Goal: Task Accomplishment & Management: Use online tool/utility

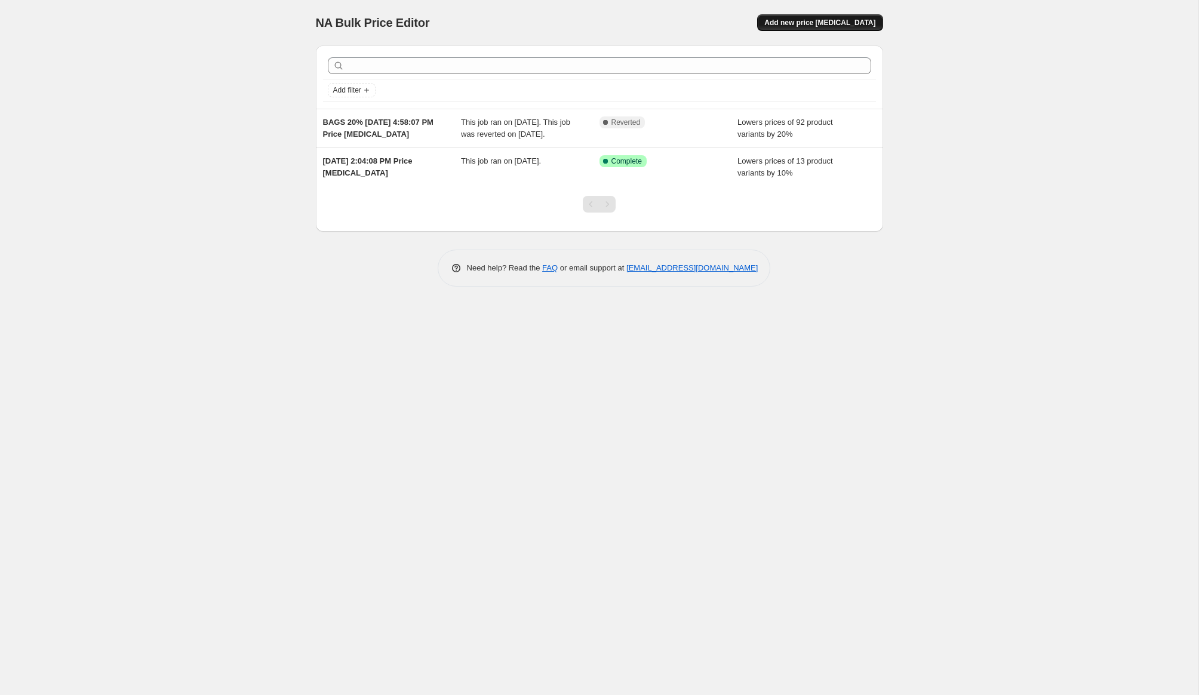
click at [811, 25] on span "Add new price [MEDICAL_DATA]" at bounding box center [819, 23] width 111 height 10
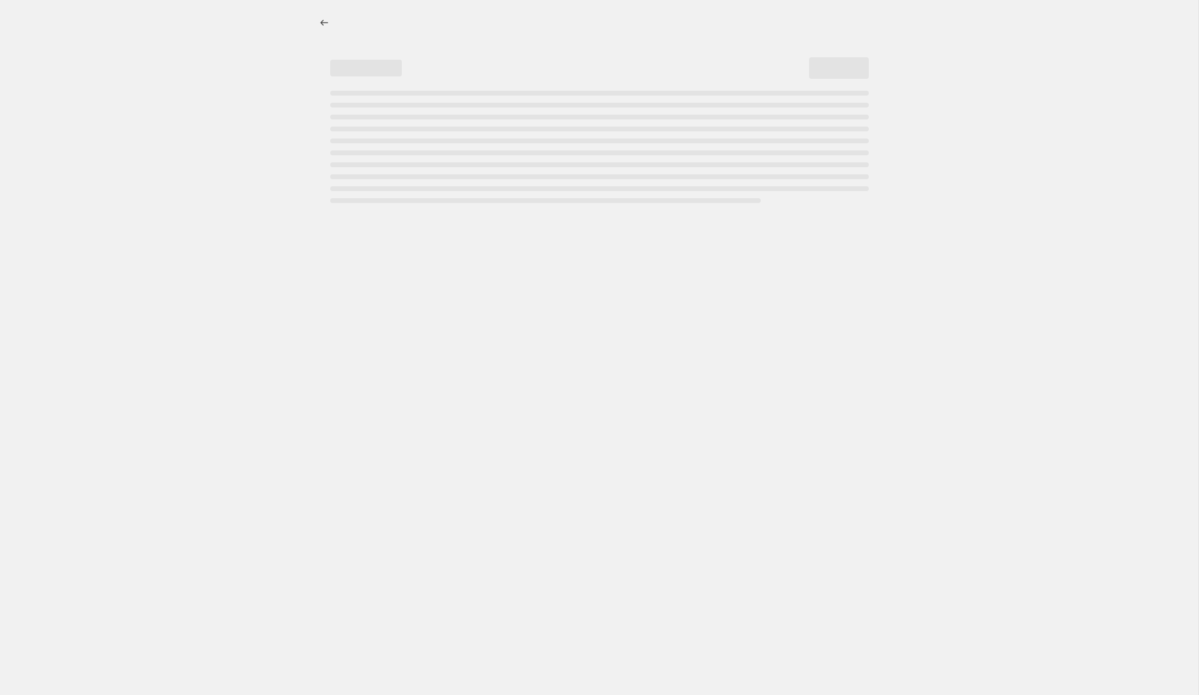
select select "percentage"
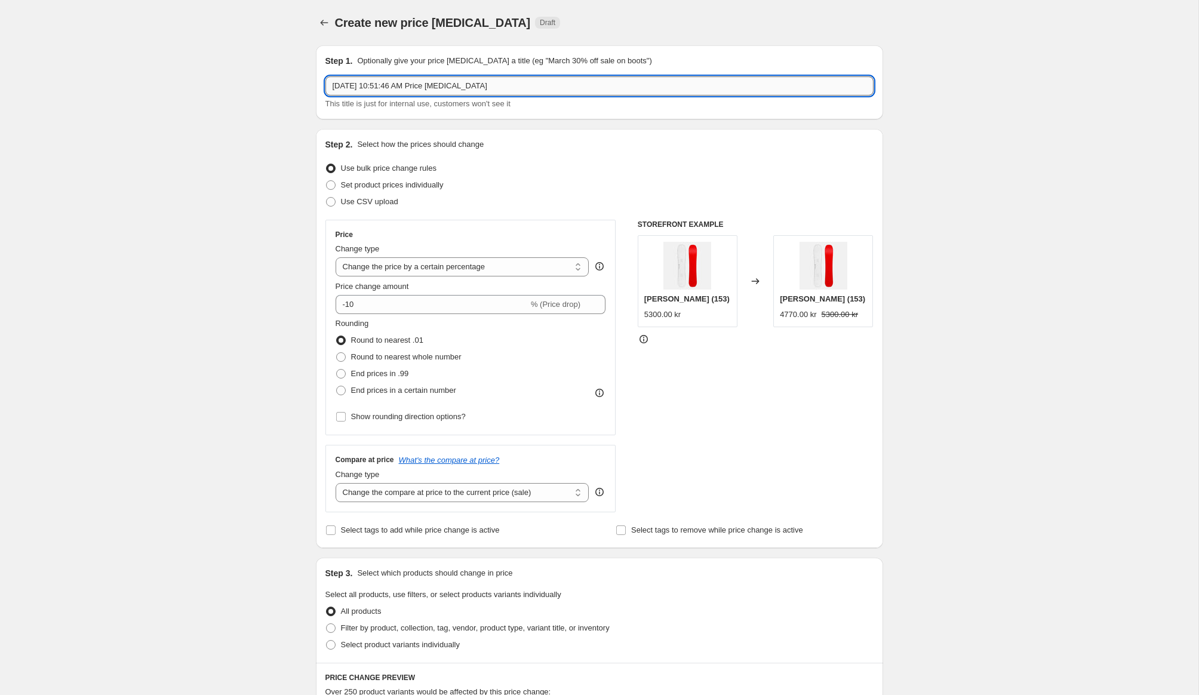
click at [440, 88] on input "[DATE] 10:51:46 AM Price [MEDICAL_DATA]" at bounding box center [599, 85] width 548 height 19
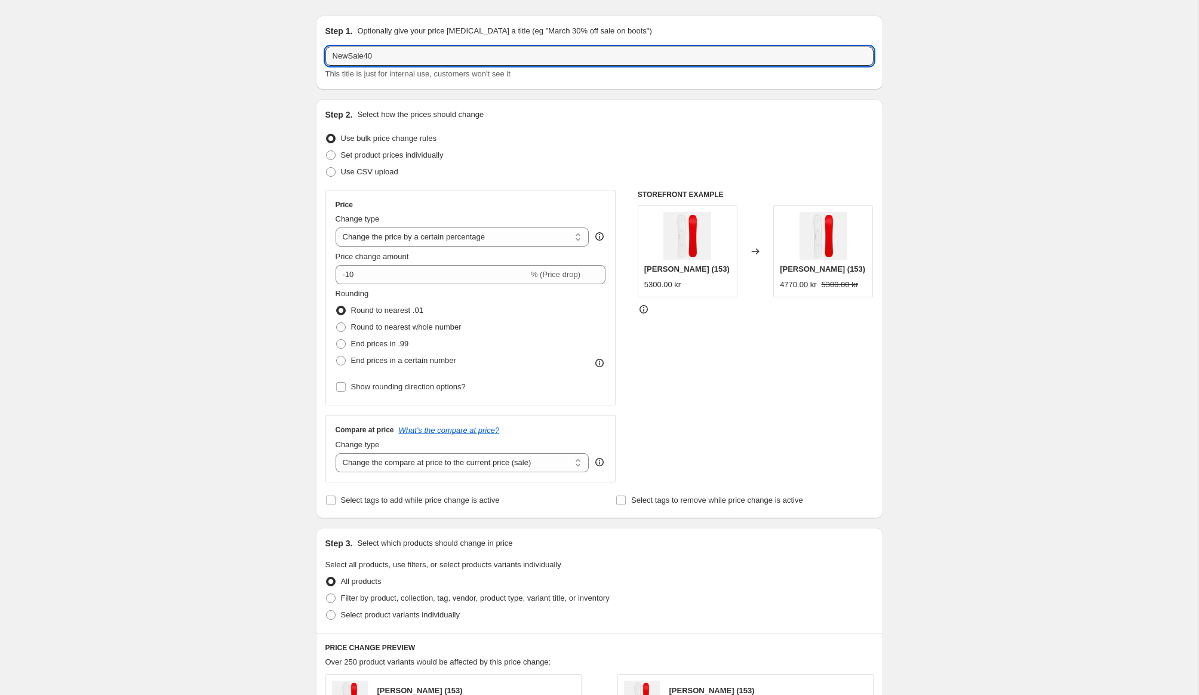
scroll to position [33, 0]
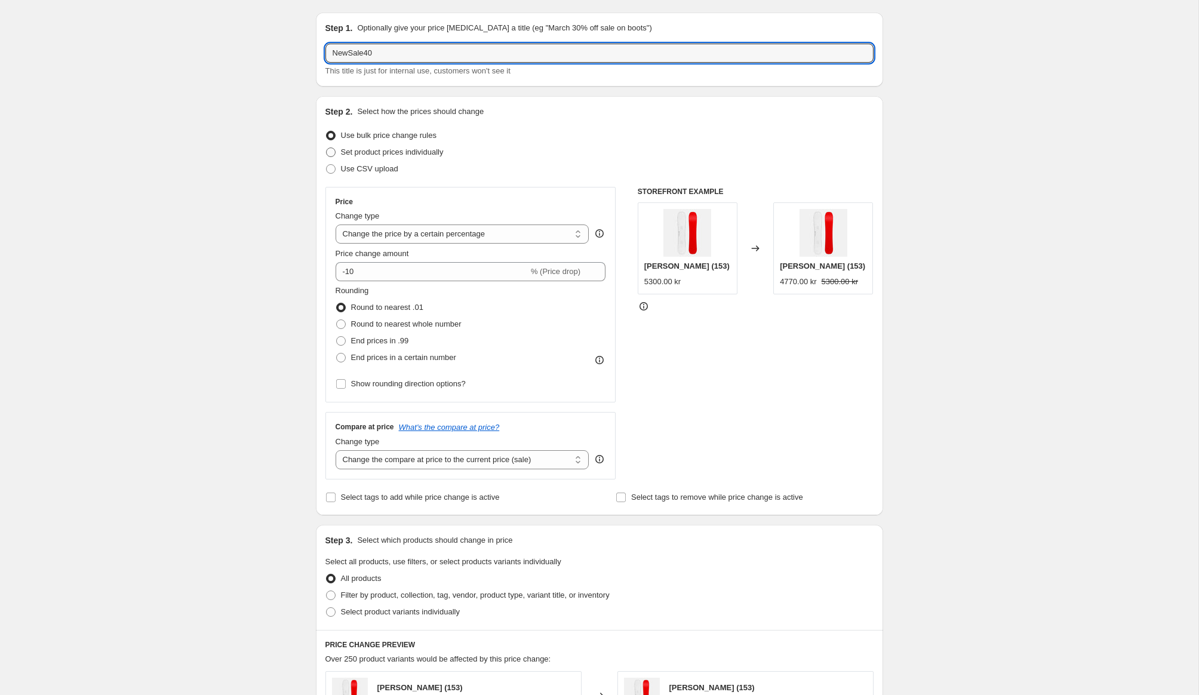
type input "NewSale40"
click at [329, 154] on span at bounding box center [331, 152] width 10 height 10
click at [326, 148] on input "Set product prices individually" at bounding box center [326, 147] width 1 height 1
radio input "true"
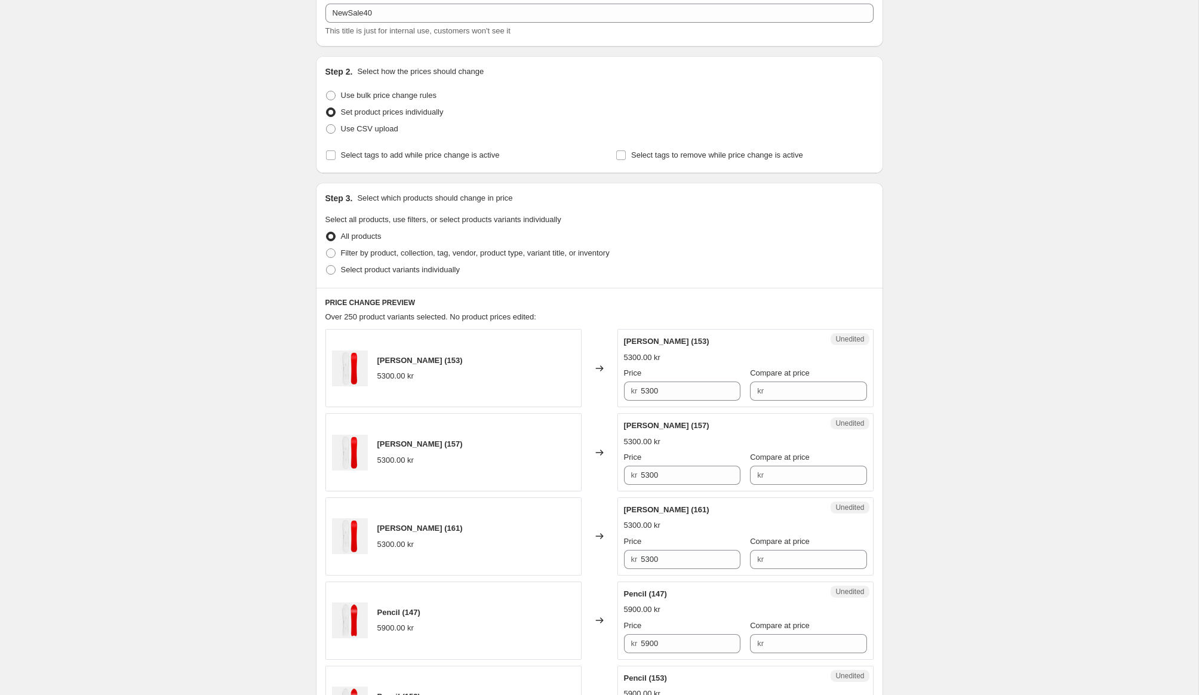
scroll to position [54, 0]
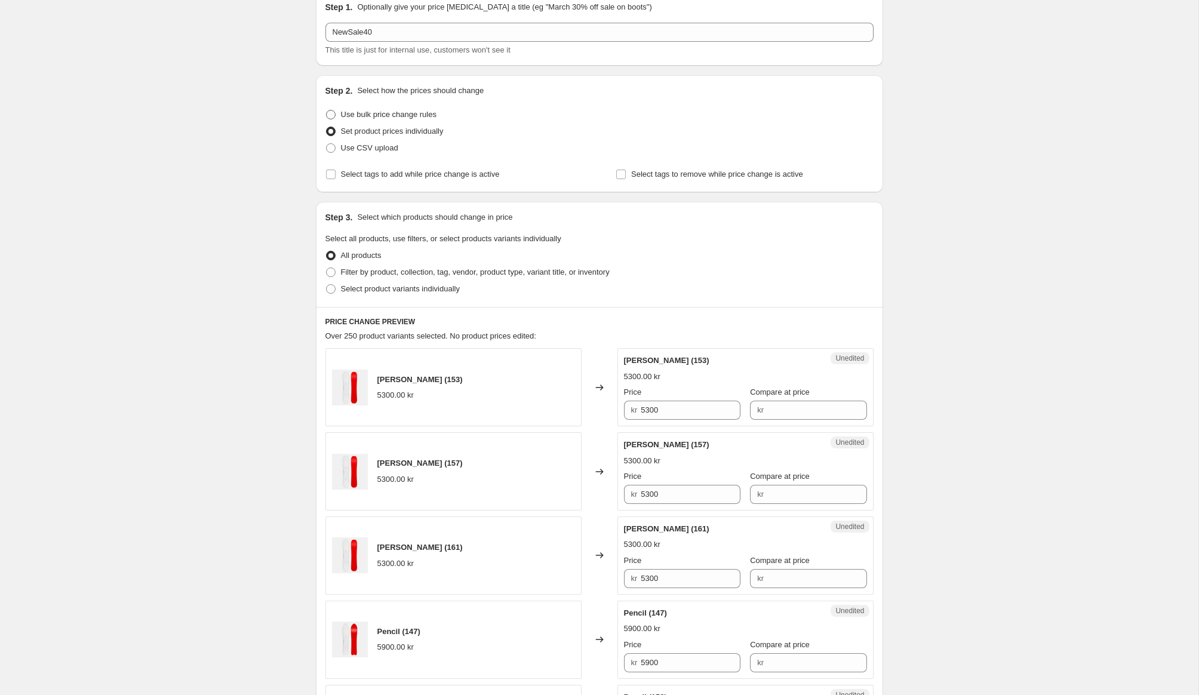
click at [328, 114] on span at bounding box center [331, 115] width 10 height 10
click at [326, 110] on input "Use bulk price change rules" at bounding box center [326, 110] width 1 height 1
radio input "true"
select select "percentage"
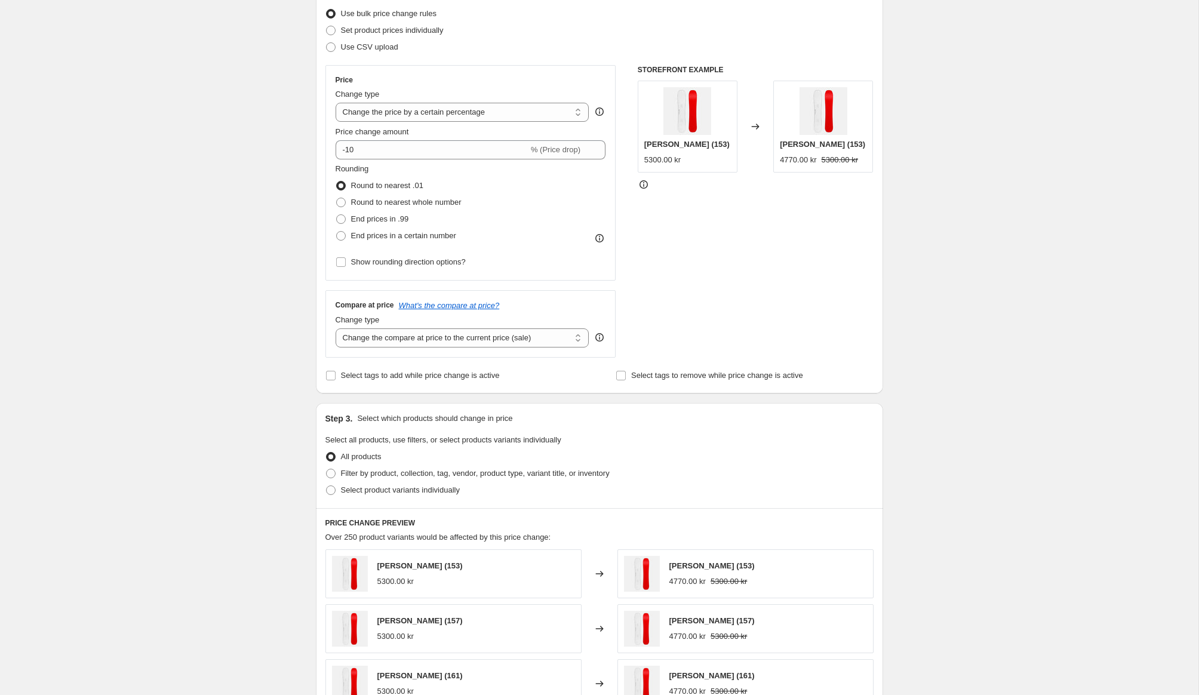
scroll to position [158, 0]
click at [340, 198] on span at bounding box center [341, 200] width 10 height 10
click at [337, 195] on input "Round to nearest whole number" at bounding box center [336, 195] width 1 height 1
radio input "true"
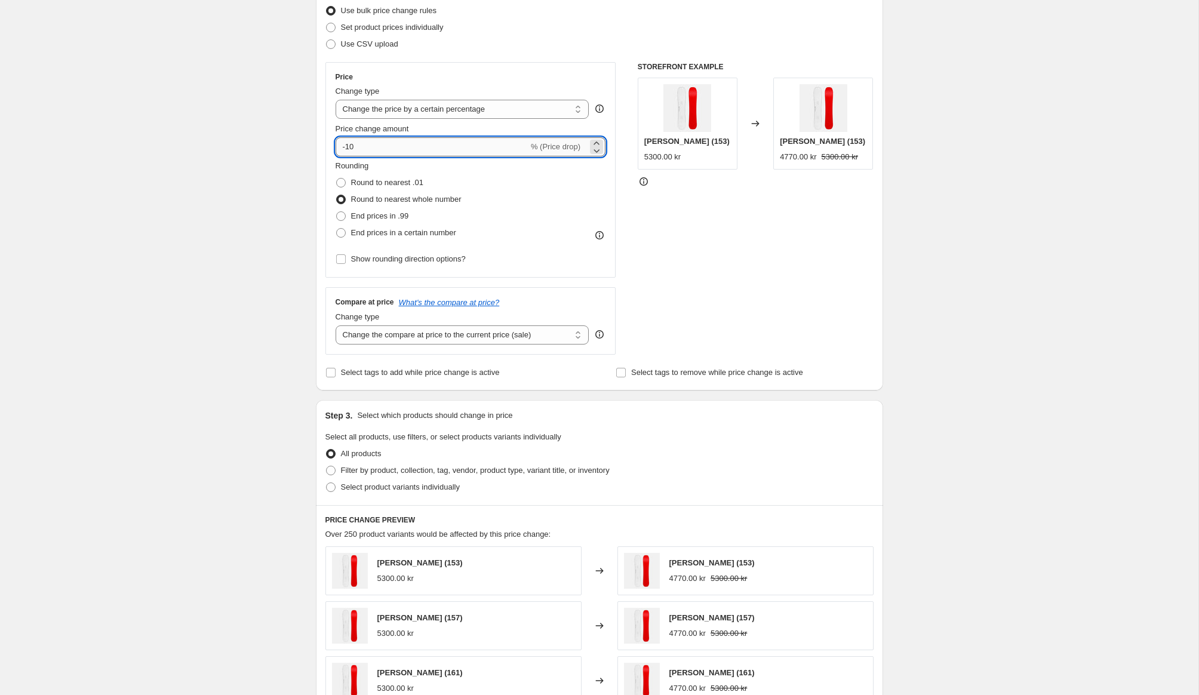
click at [372, 155] on input "-10" at bounding box center [431, 146] width 193 height 19
type input "-1"
click at [221, 189] on div "Create new price [MEDICAL_DATA]. This page is ready Create new price [MEDICAL_D…" at bounding box center [599, 438] width 1198 height 1193
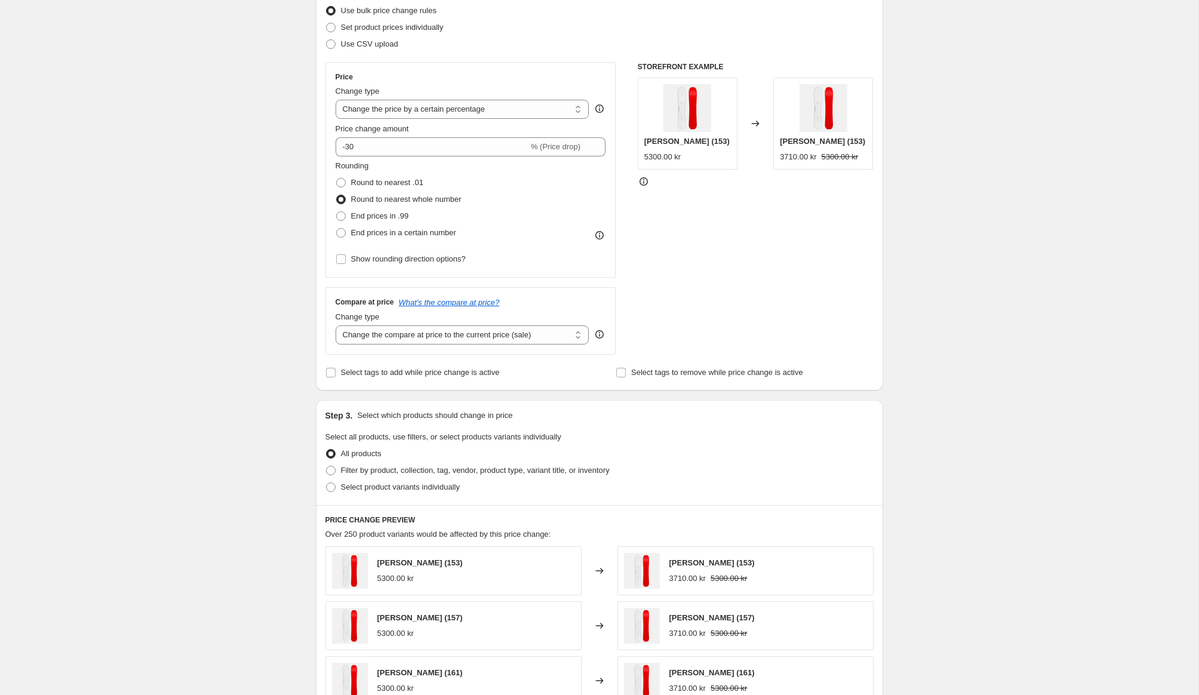
scroll to position [160, 0]
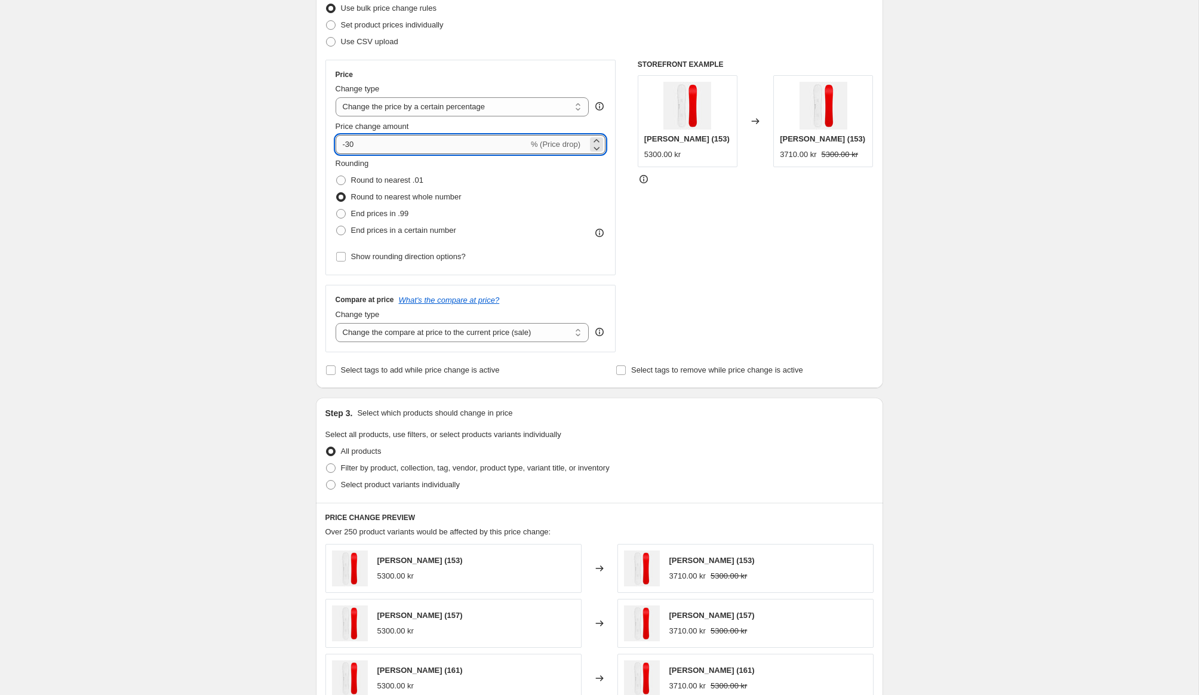
click at [375, 143] on input "-30" at bounding box center [431, 144] width 193 height 19
type input "-3"
drag, startPoint x: 347, startPoint y: 147, endPoint x: 361, endPoint y: 149, distance: 13.8
click at [361, 148] on input "-40" at bounding box center [431, 144] width 193 height 19
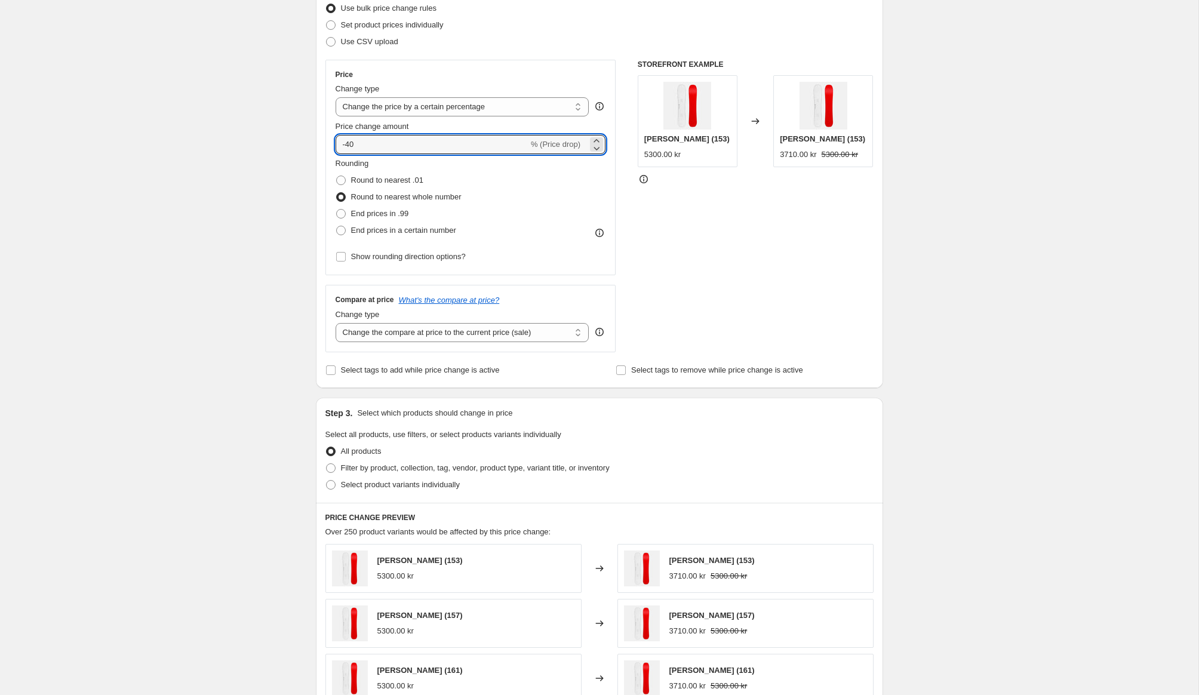
type input "-40"
click at [281, 236] on div "Create new price [MEDICAL_DATA]. This page is ready Create new price [MEDICAL_D…" at bounding box center [599, 436] width 1198 height 1193
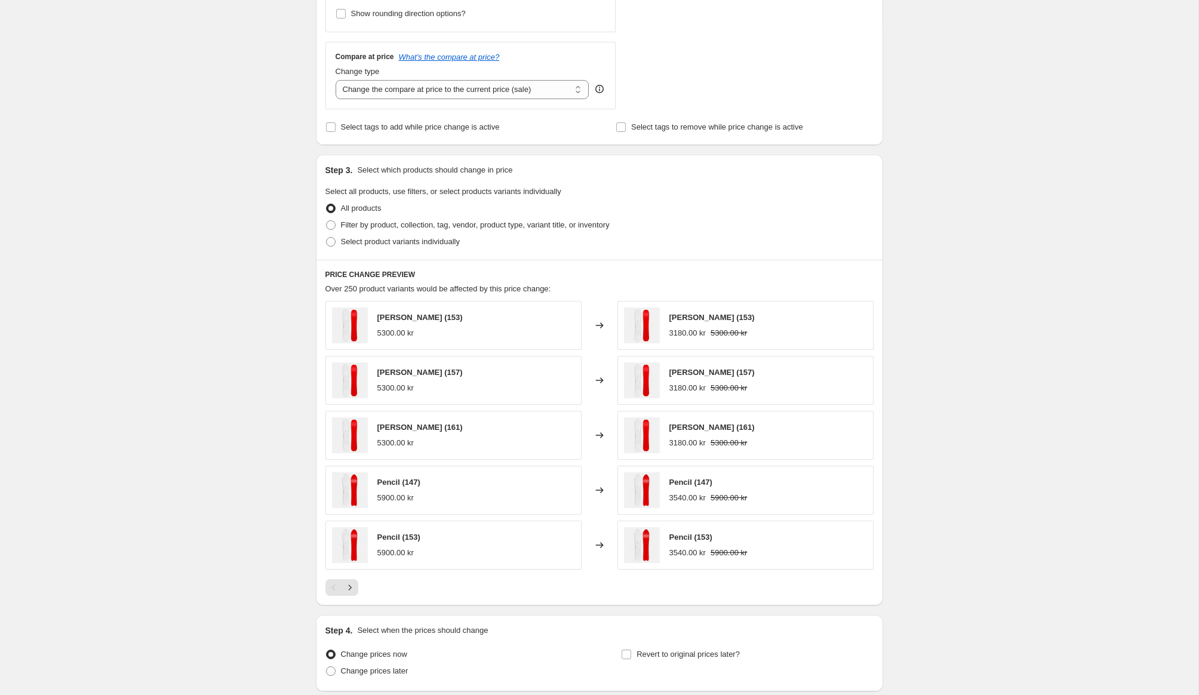
scroll to position [380, 0]
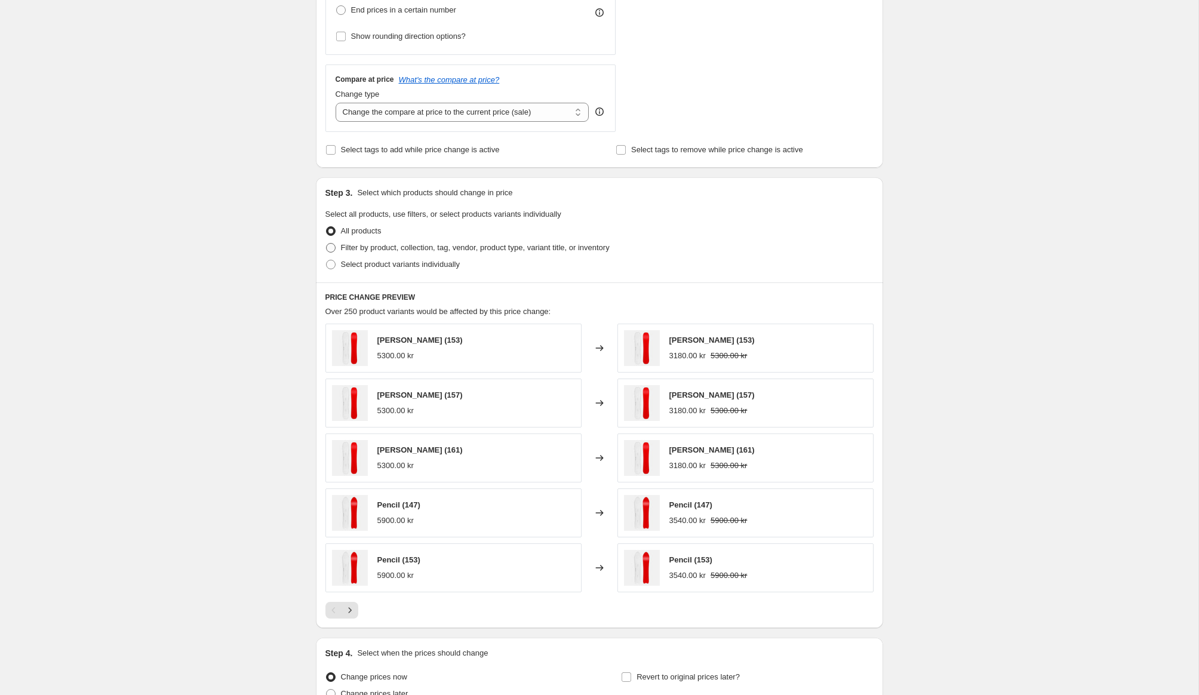
click at [330, 247] on span at bounding box center [331, 248] width 10 height 10
click at [326, 244] on input "Filter by product, collection, tag, vendor, product type, variant title, or inv…" at bounding box center [326, 243] width 1 height 1
radio input "true"
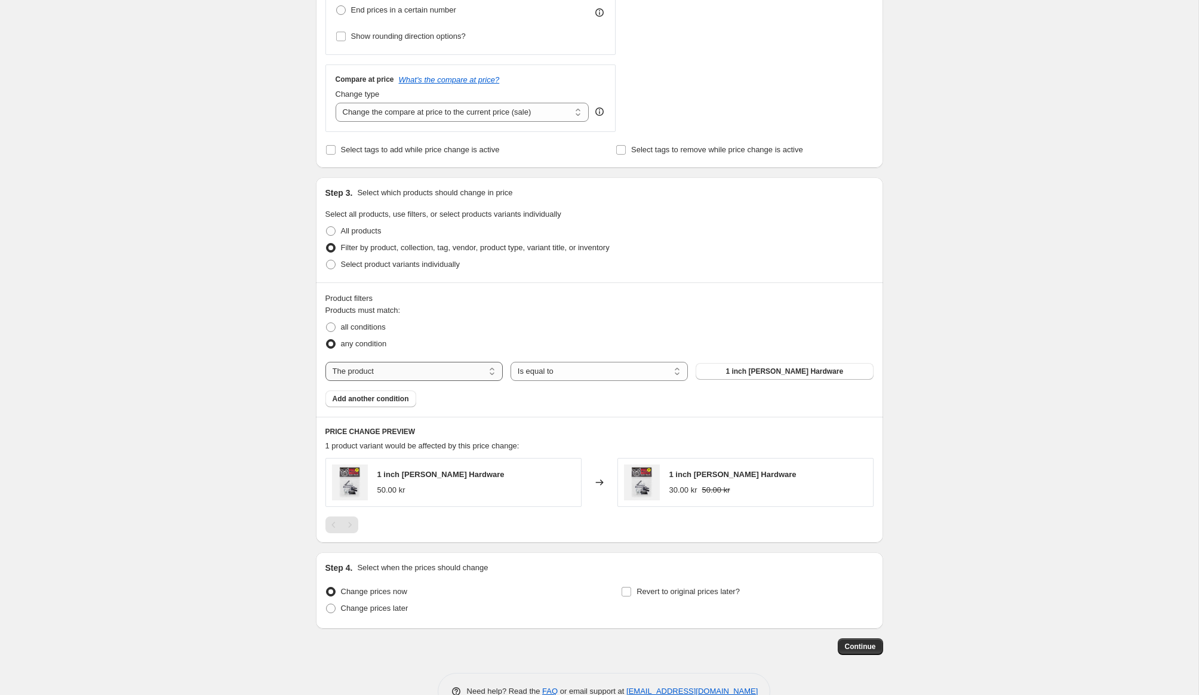
click at [463, 371] on select "The product The product's collection The product's tag The product's vendor The…" at bounding box center [413, 371] width 177 height 19
select select "tag"
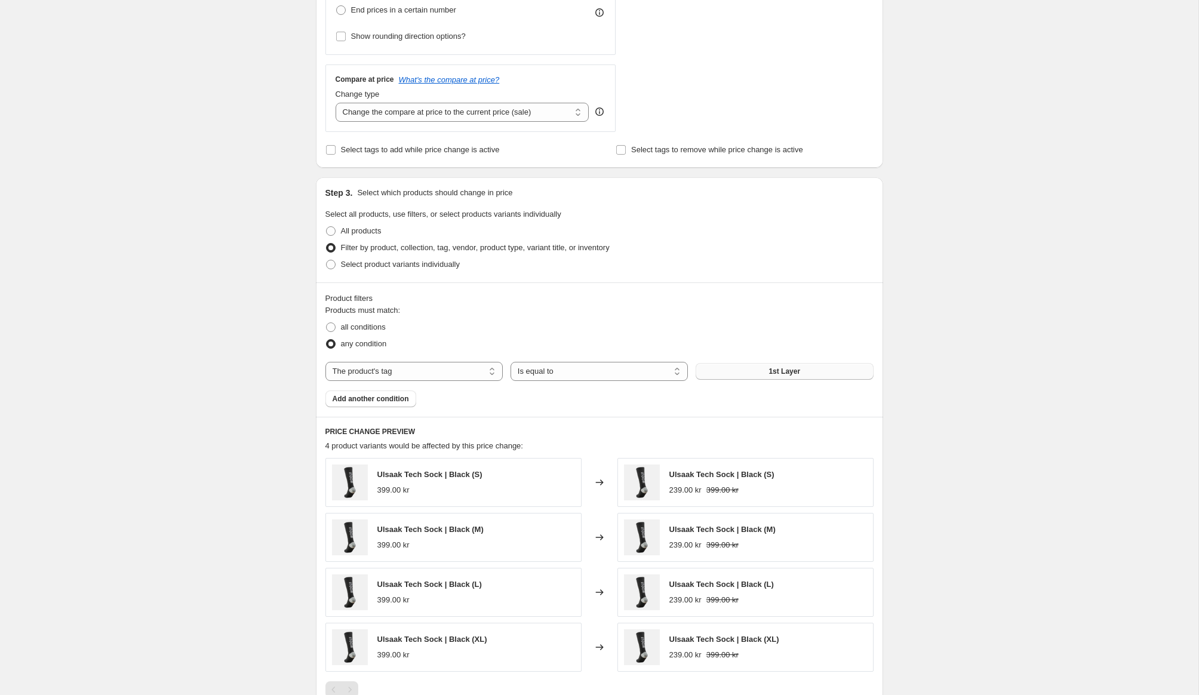
click at [734, 371] on button "1st Layer" at bounding box center [783, 371] width 177 height 17
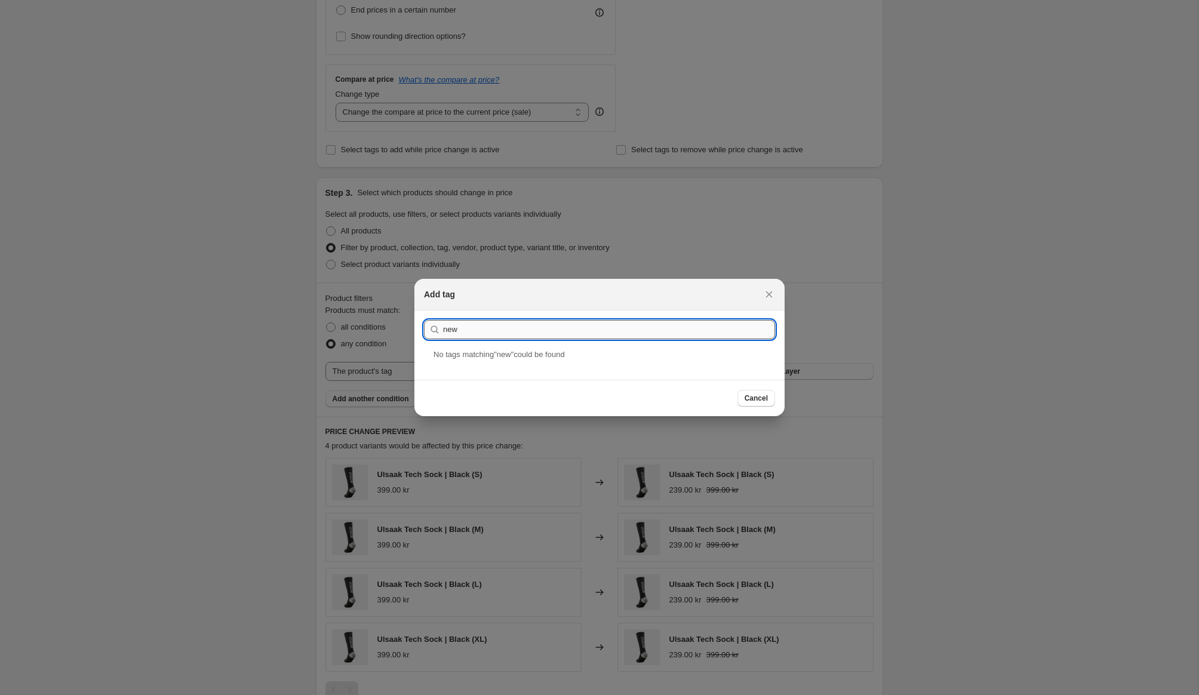
click at [488, 334] on input "new" at bounding box center [609, 329] width 332 height 19
type input "NewSale40"
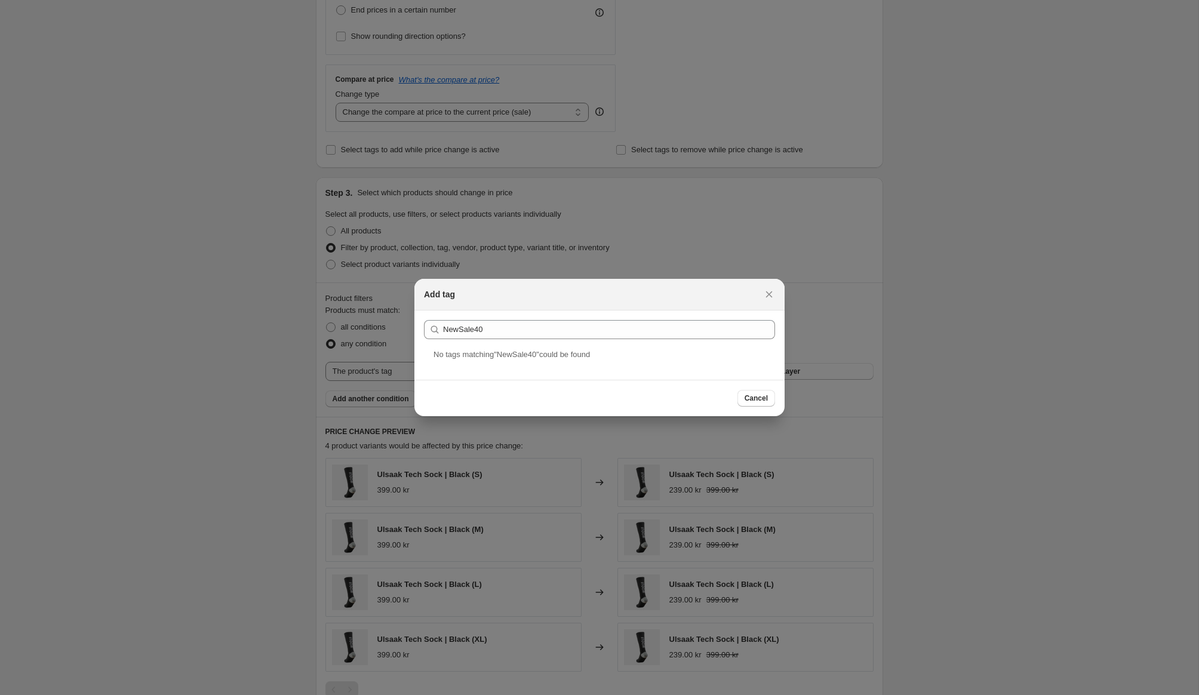
click at [590, 350] on span "No tag s matching " NewSale40 " could be found" at bounding box center [511, 354] width 156 height 9
click at [772, 293] on icon "Close" at bounding box center [769, 294] width 12 height 12
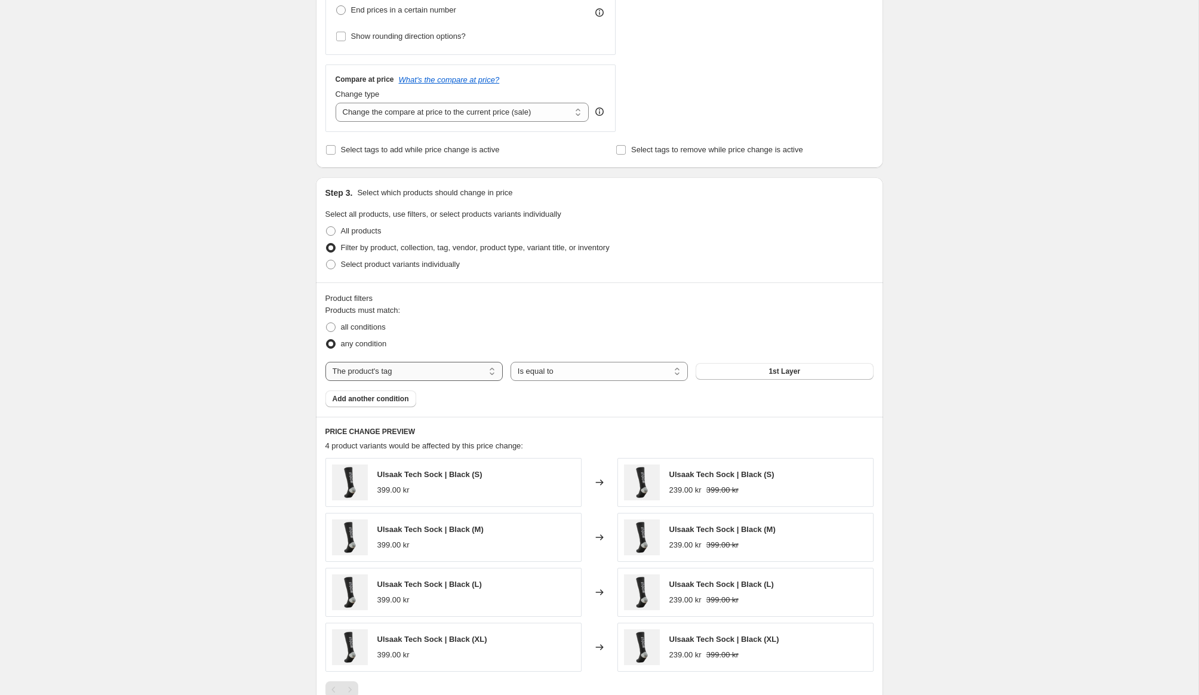
click at [397, 372] on select "The product The product's collection The product's tag The product's vendor The…" at bounding box center [413, 371] width 177 height 19
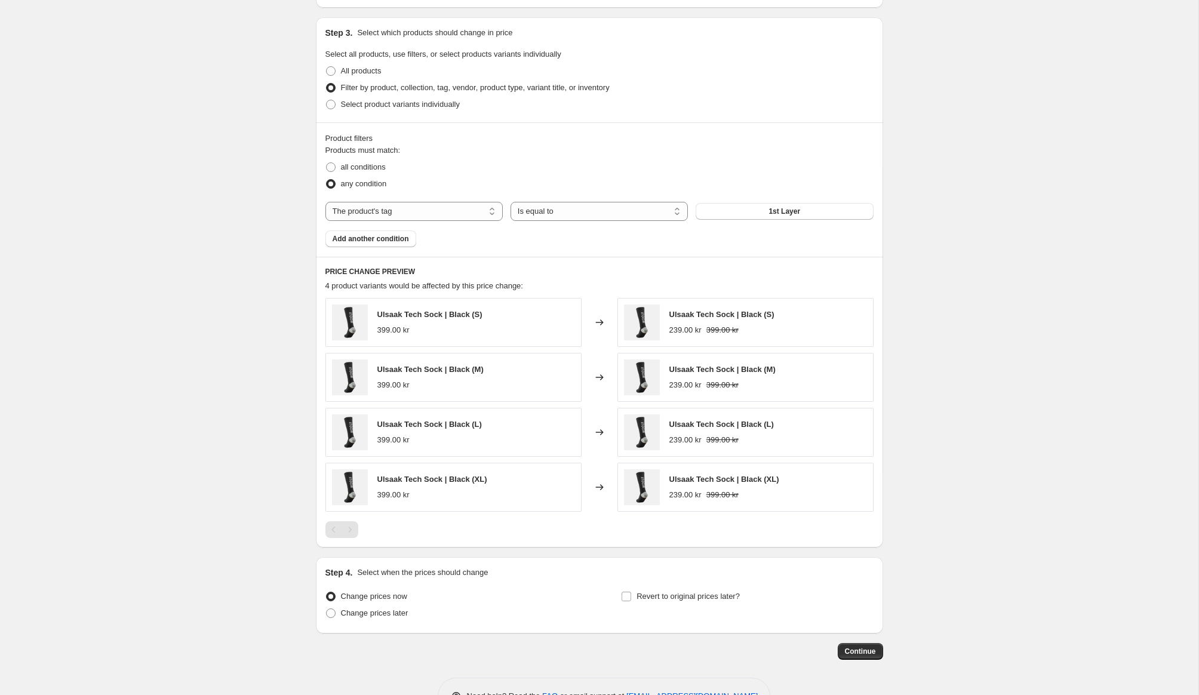
scroll to position [515, 0]
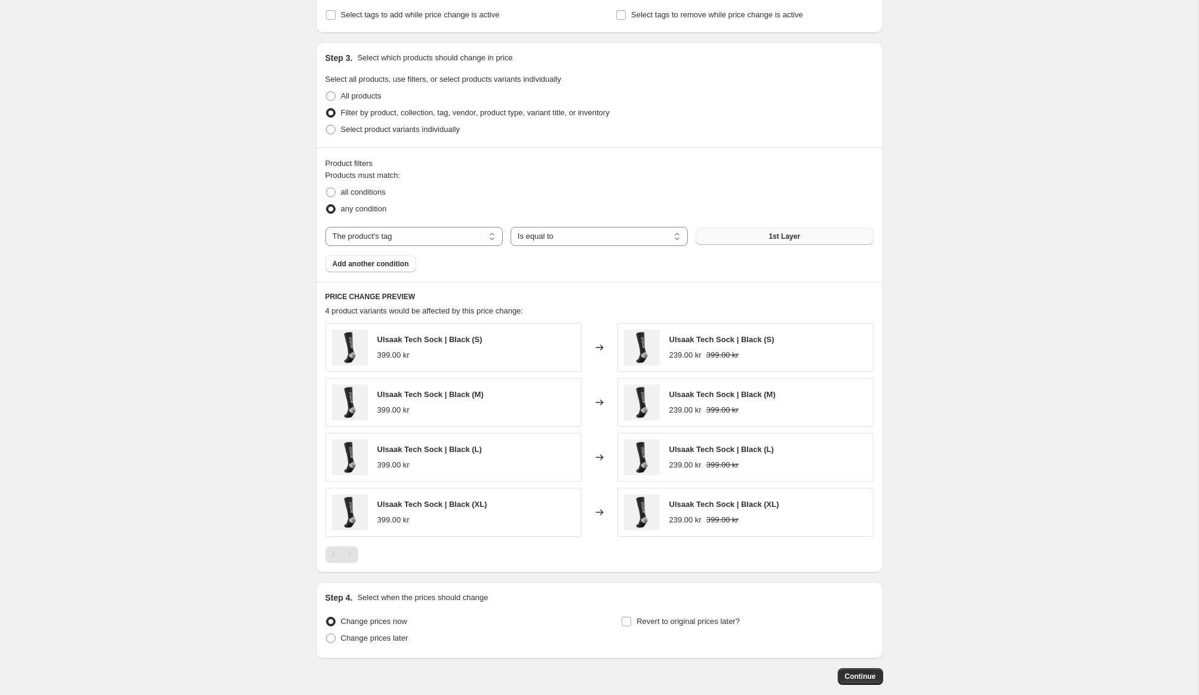
click at [728, 235] on button "1st Layer" at bounding box center [783, 236] width 177 height 17
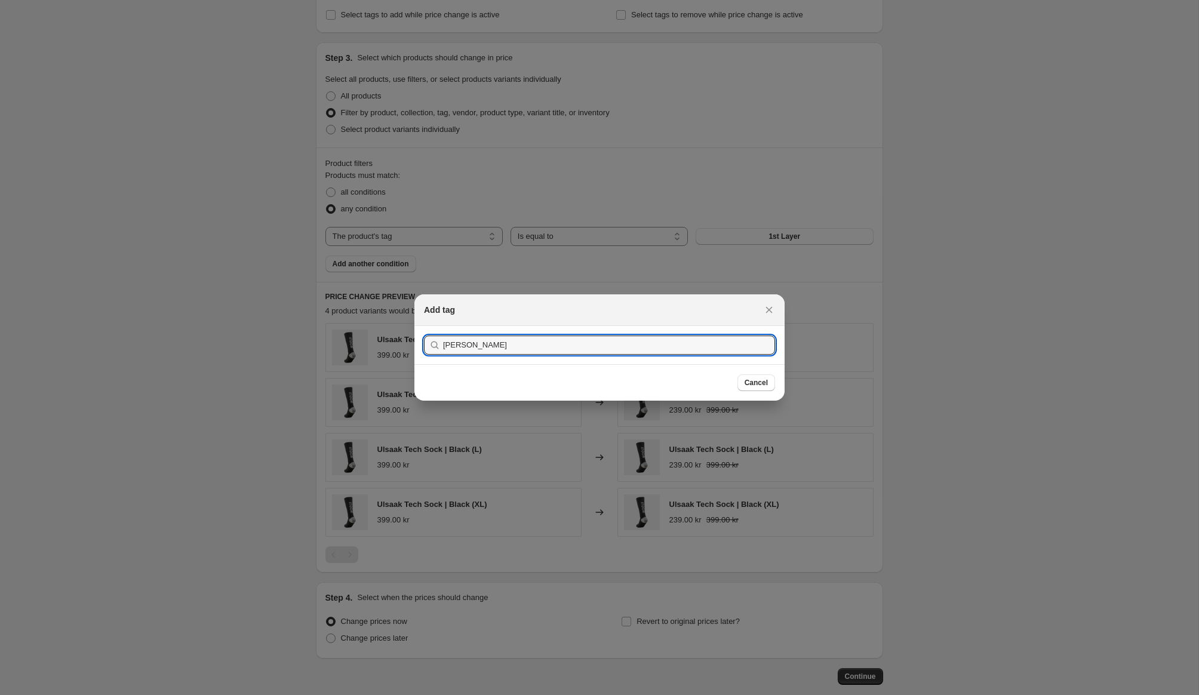
type input "jone"
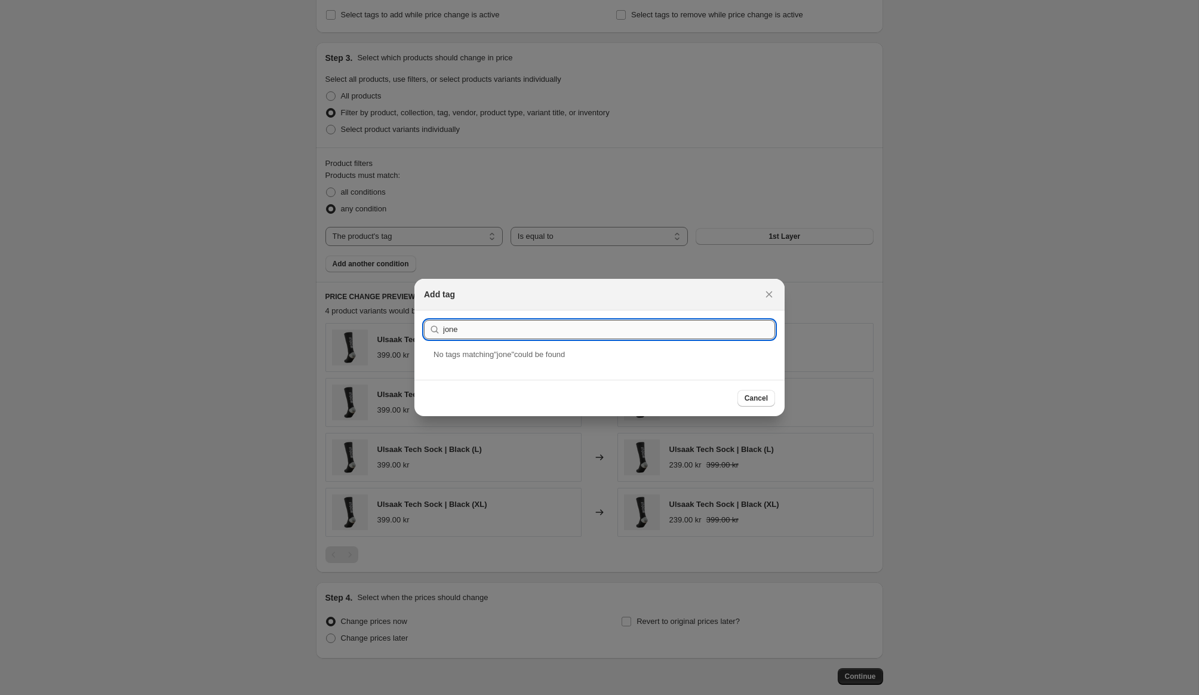
click at [495, 334] on input "jone" at bounding box center [609, 329] width 332 height 19
type input "New"
click at [774, 289] on icon "Close" at bounding box center [769, 294] width 12 height 12
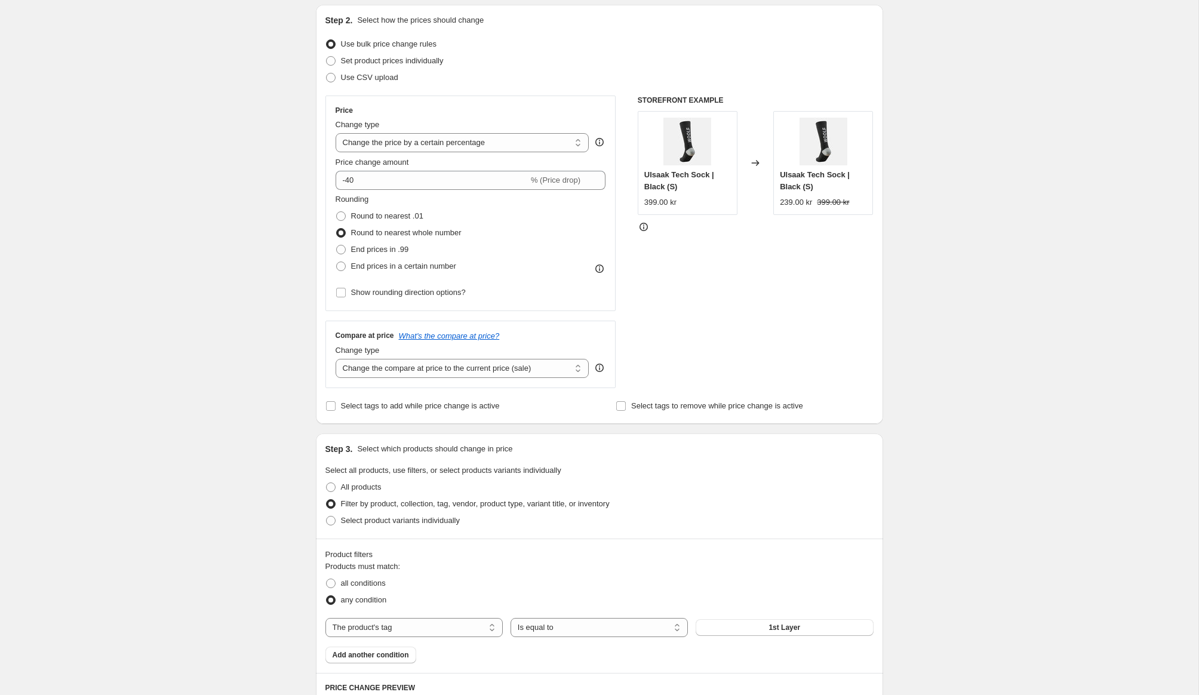
scroll to position [149, 0]
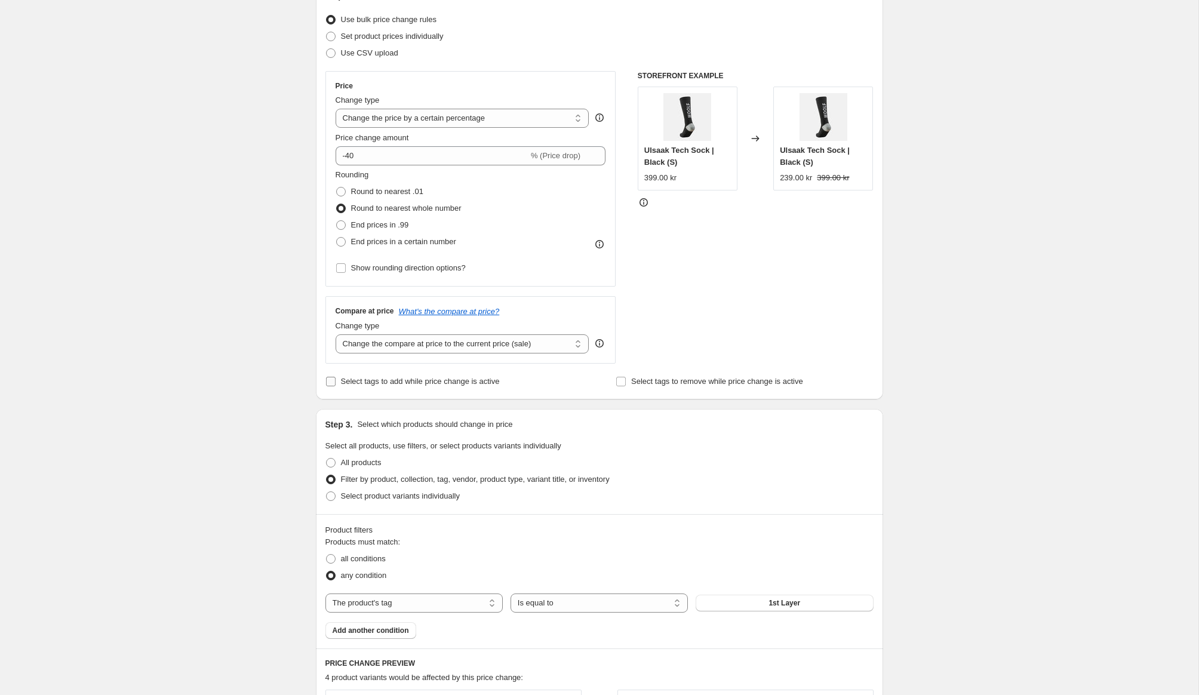
click at [331, 380] on input "Select tags to add while price change is active" at bounding box center [331, 382] width 10 height 10
checkbox input "true"
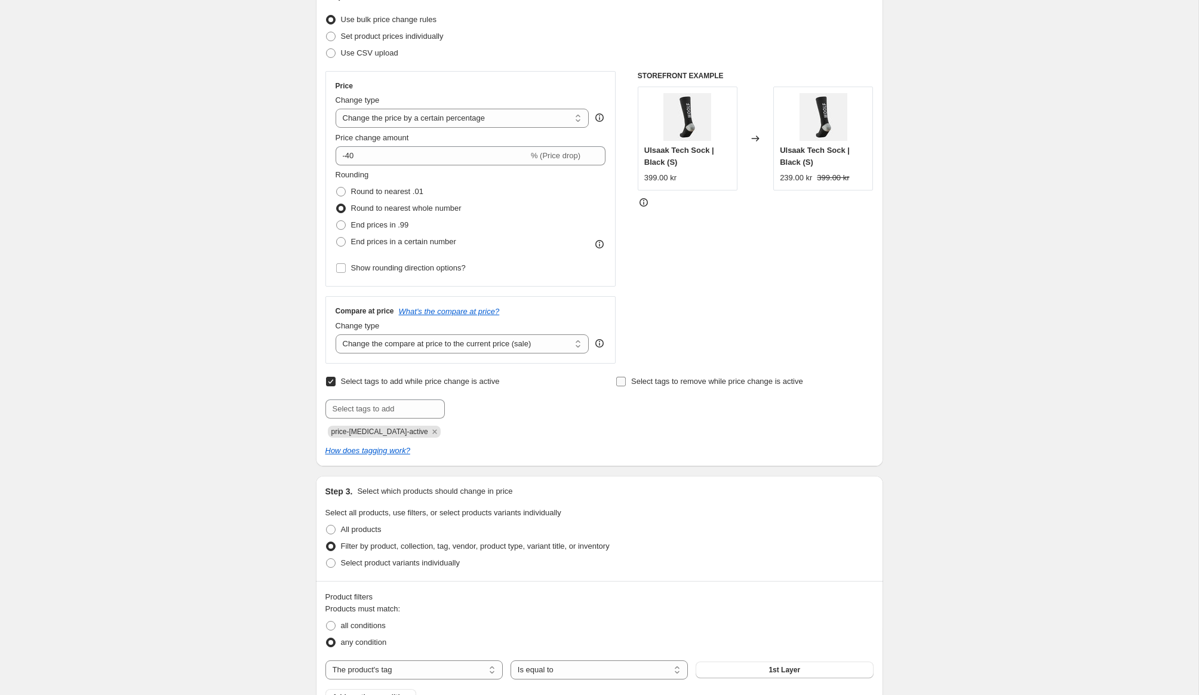
click at [617, 379] on input "Select tags to remove while price change is active" at bounding box center [621, 382] width 10 height 10
checkbox input "true"
click at [645, 404] on input "text" at bounding box center [674, 408] width 119 height 19
type input "S"
type input "NewSale40"
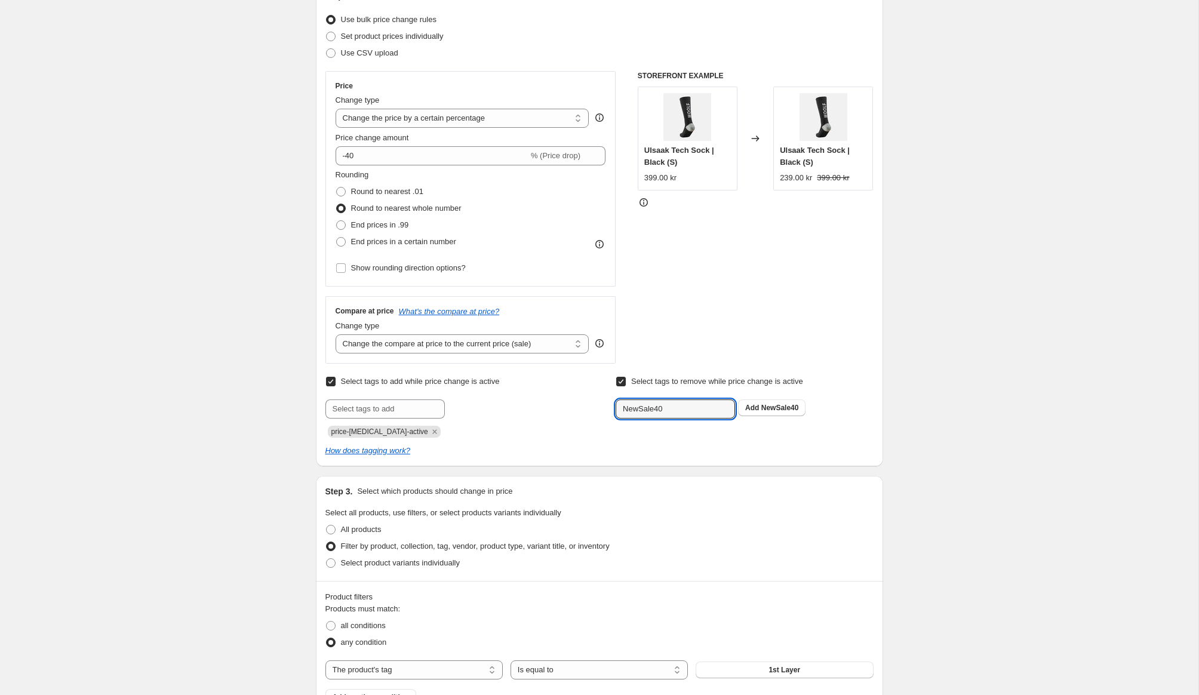
click at [584, 415] on div "Select tags to add while price change is active Submit price-[MEDICAL_DATA]-act…" at bounding box center [599, 405] width 548 height 64
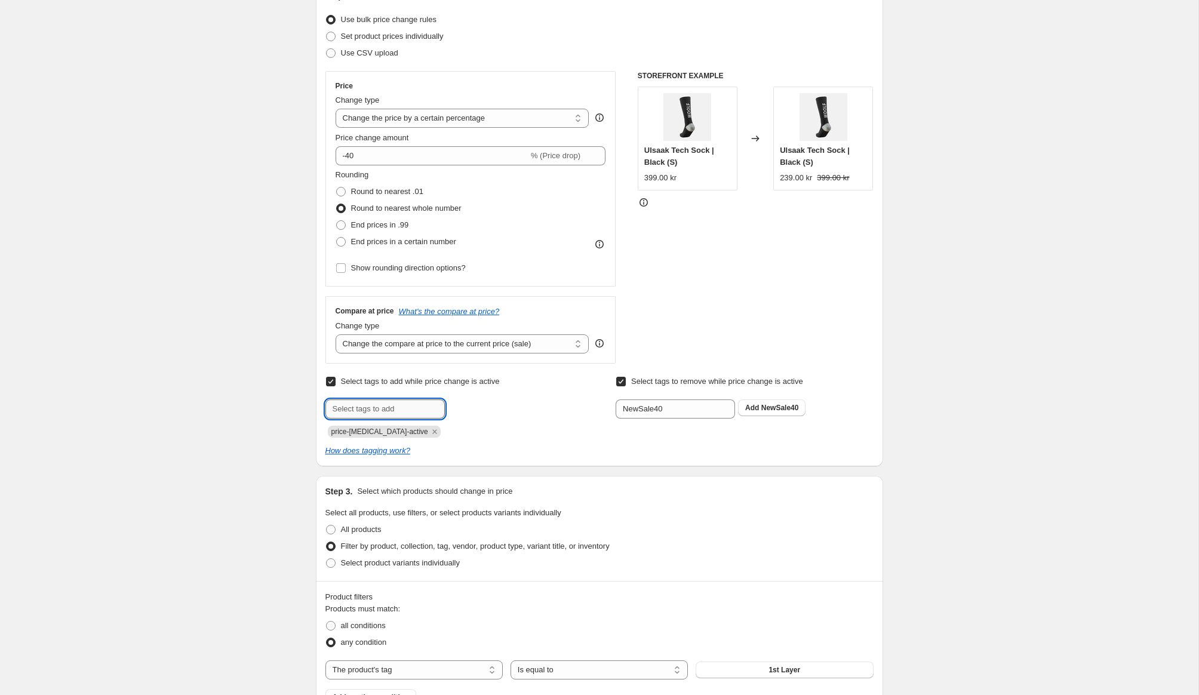
click at [411, 409] on input "text" at bounding box center [384, 408] width 119 height 19
type input "S"
click at [429, 435] on icon "Remove price-change-job-active" at bounding box center [434, 431] width 11 height 11
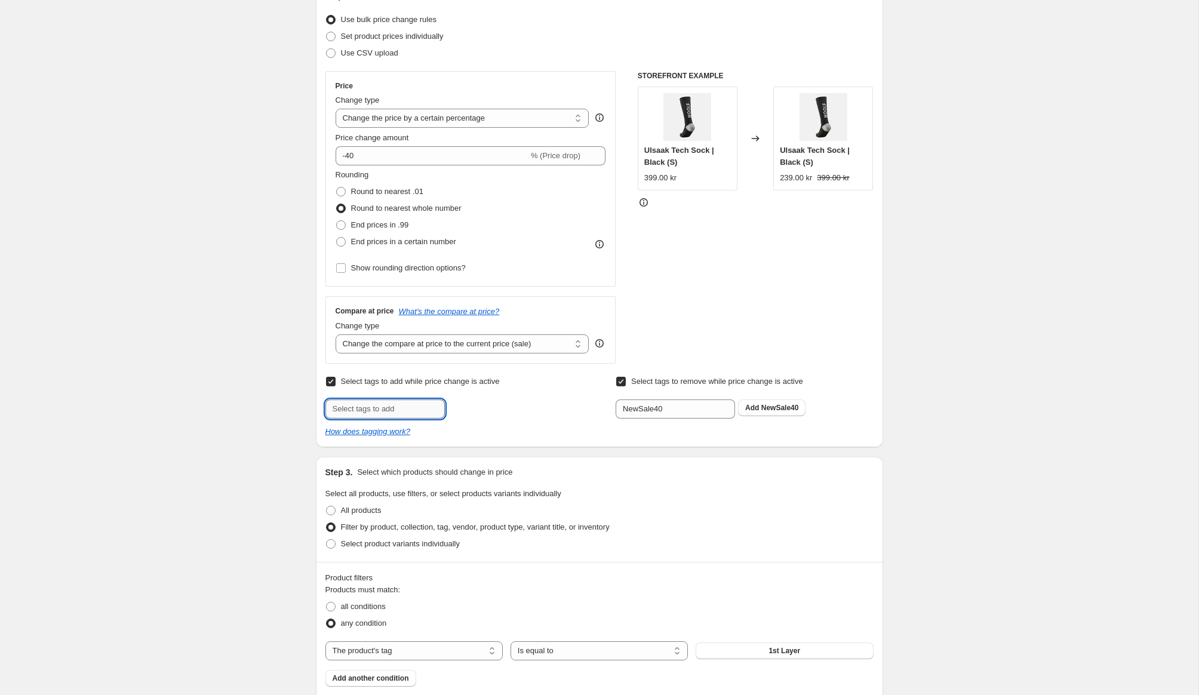
click at [393, 411] on input "text" at bounding box center [384, 408] width 119 height 19
type input "N"
type input "Sale40"
click at [489, 412] on span "Add Sale40" at bounding box center [474, 408] width 39 height 10
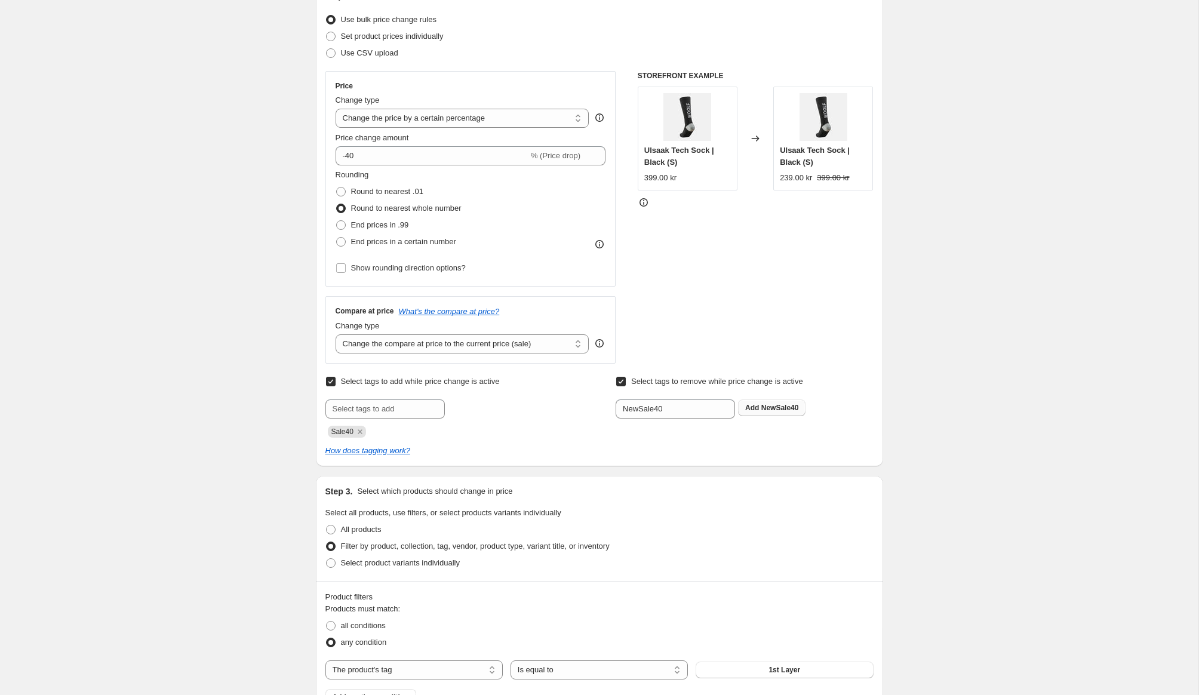
click at [762, 408] on span "NewSale40" at bounding box center [780, 407] width 38 height 8
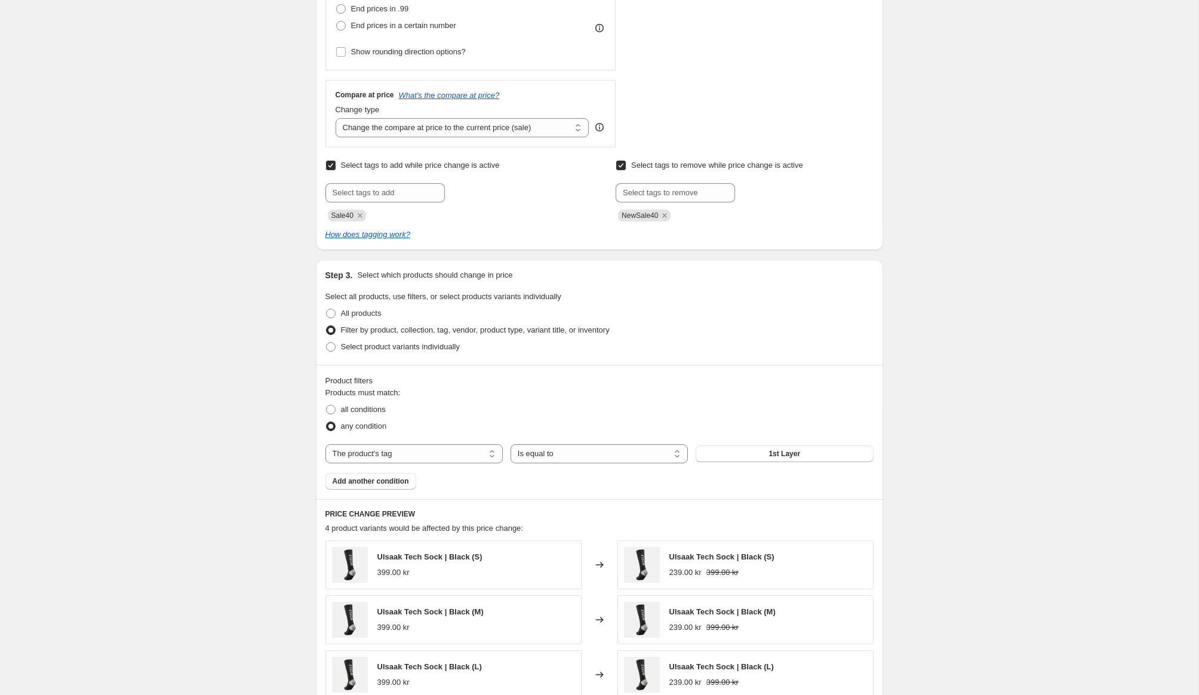
scroll to position [374, 0]
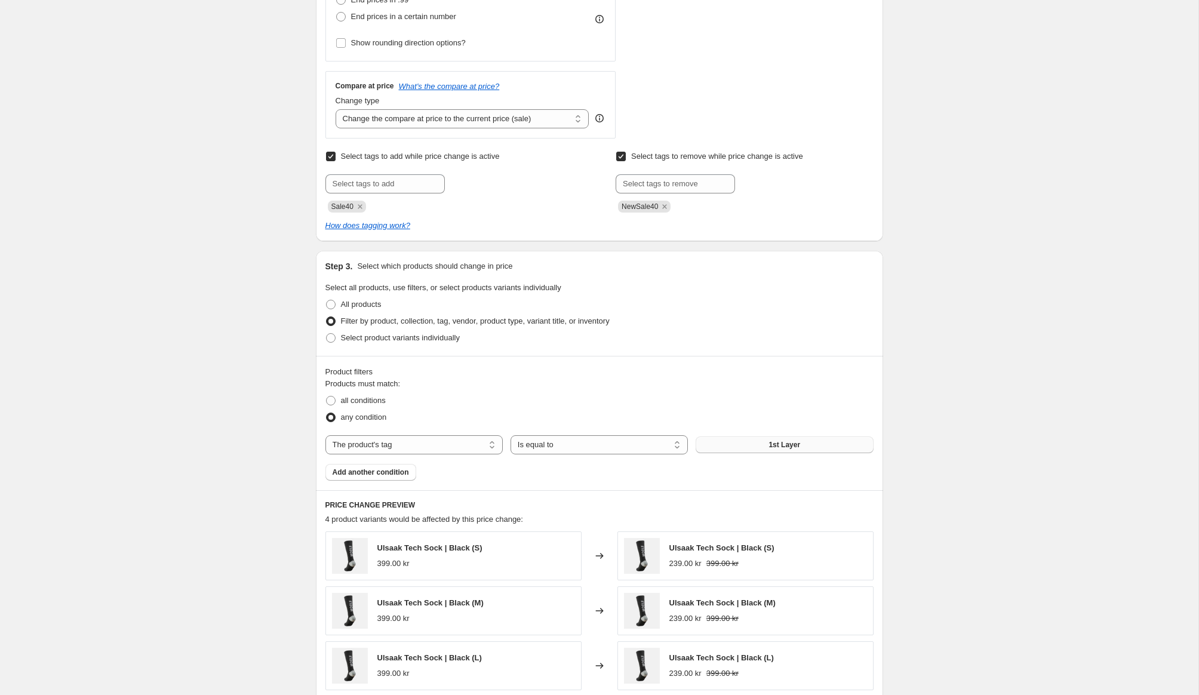
click at [741, 446] on button "1st Layer" at bounding box center [783, 444] width 177 height 17
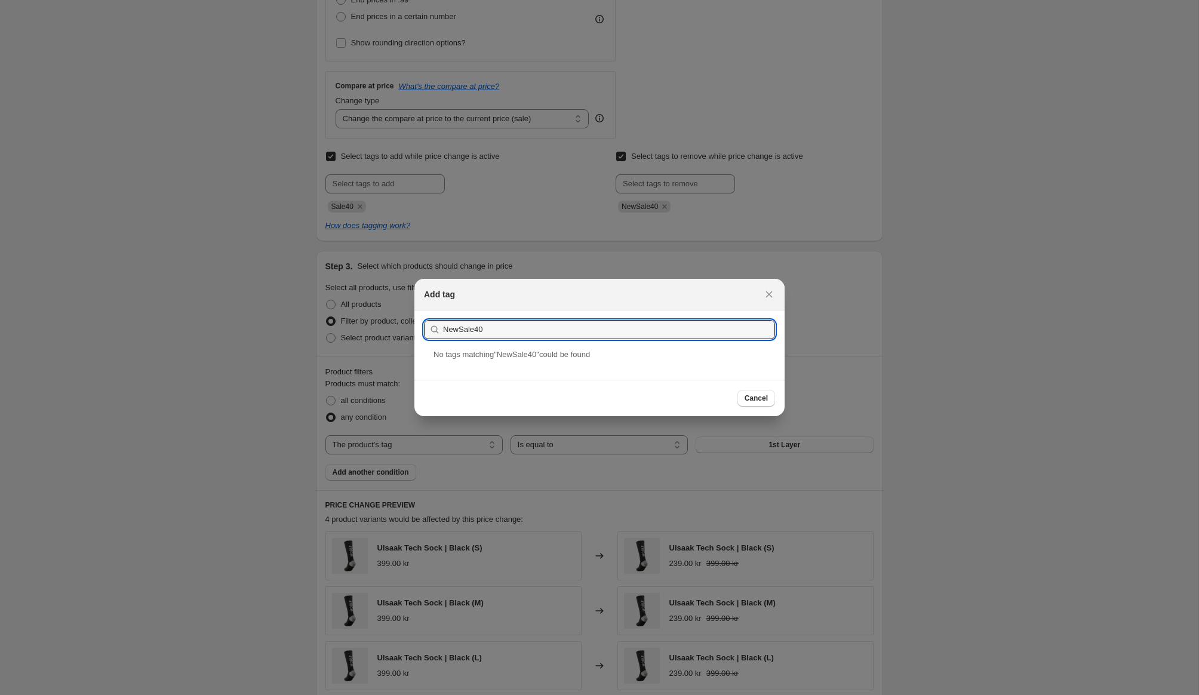
click at [531, 356] on span "No tag s matching " NewSale40 " could be found" at bounding box center [511, 354] width 156 height 9
click at [499, 330] on input "NewSale40" at bounding box center [609, 329] width 332 height 19
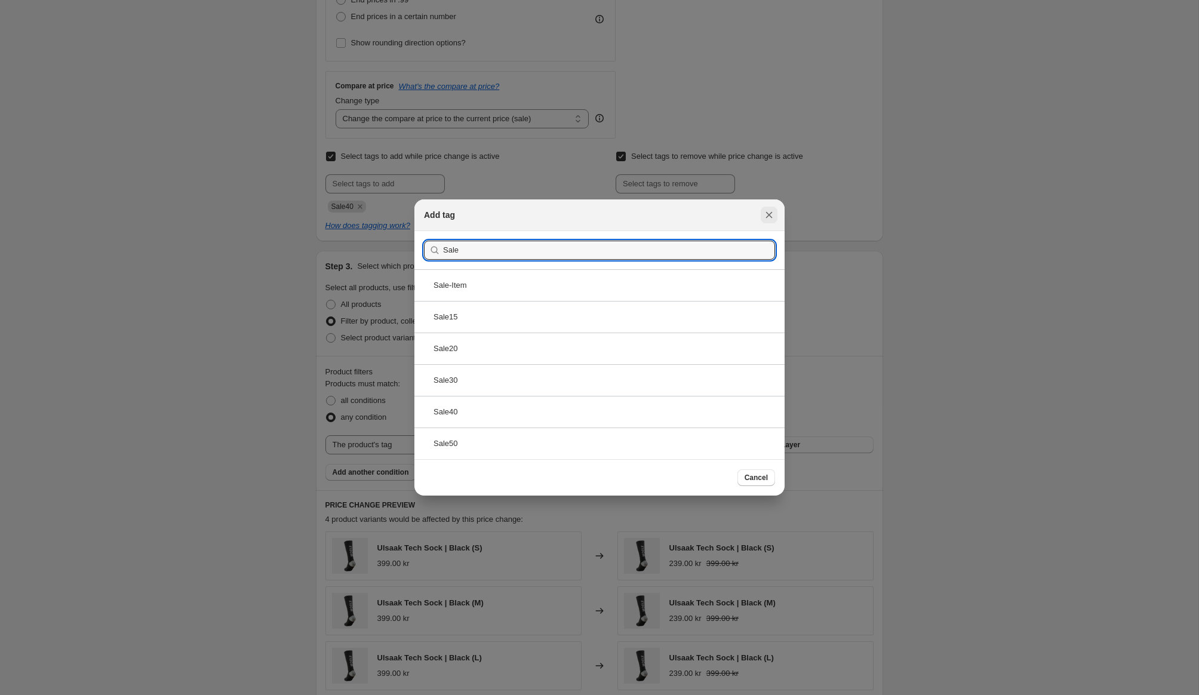
type input "Sale"
click at [771, 214] on icon "Close" at bounding box center [769, 215] width 12 height 12
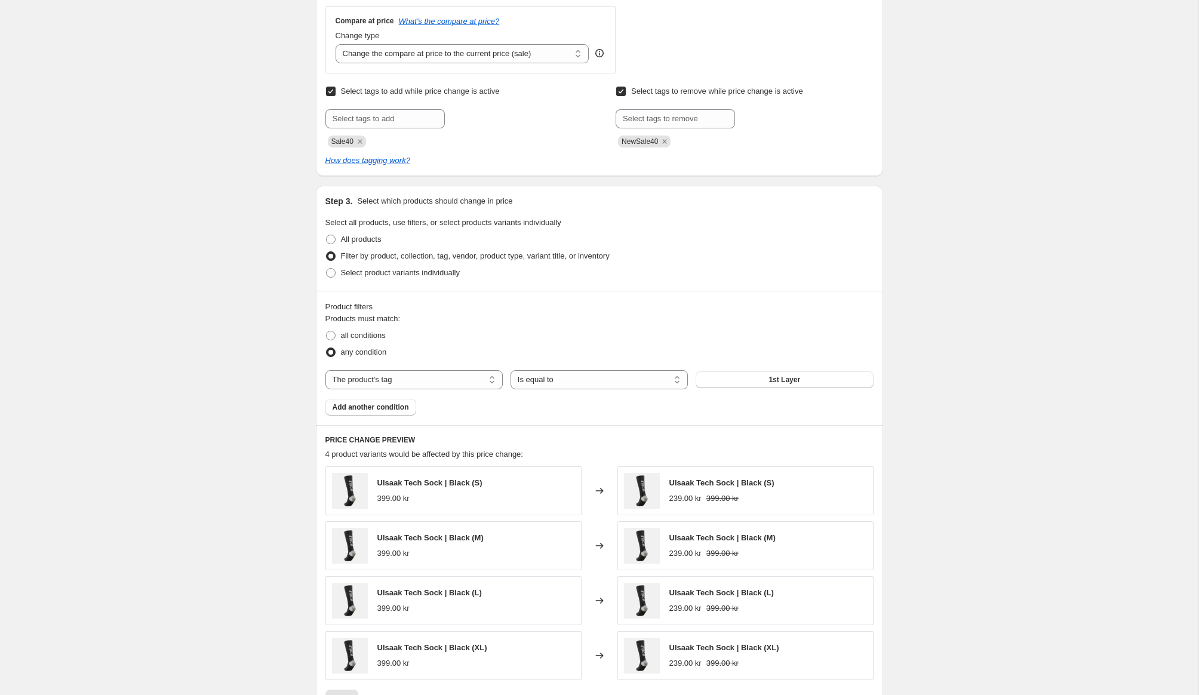
scroll to position [447, 0]
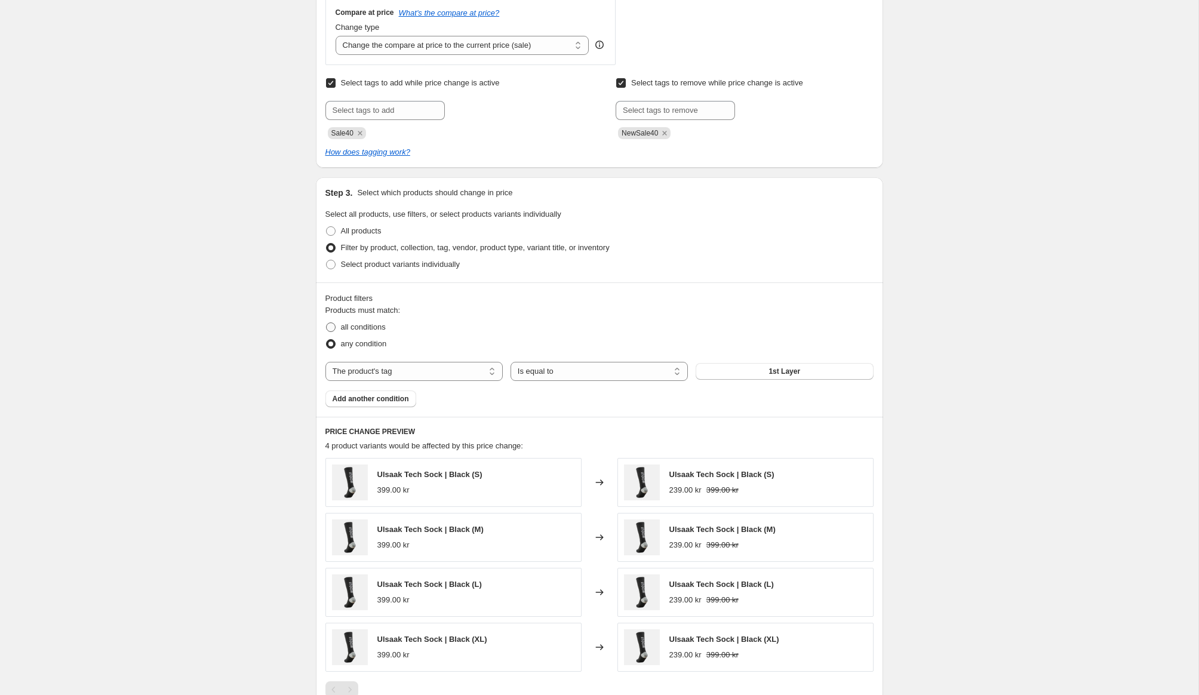
click at [364, 329] on span "all conditions" at bounding box center [363, 326] width 45 height 9
click at [326, 323] on input "all conditions" at bounding box center [326, 322] width 1 height 1
radio input "true"
click at [784, 366] on span "1st Layer" at bounding box center [784, 371] width 32 height 10
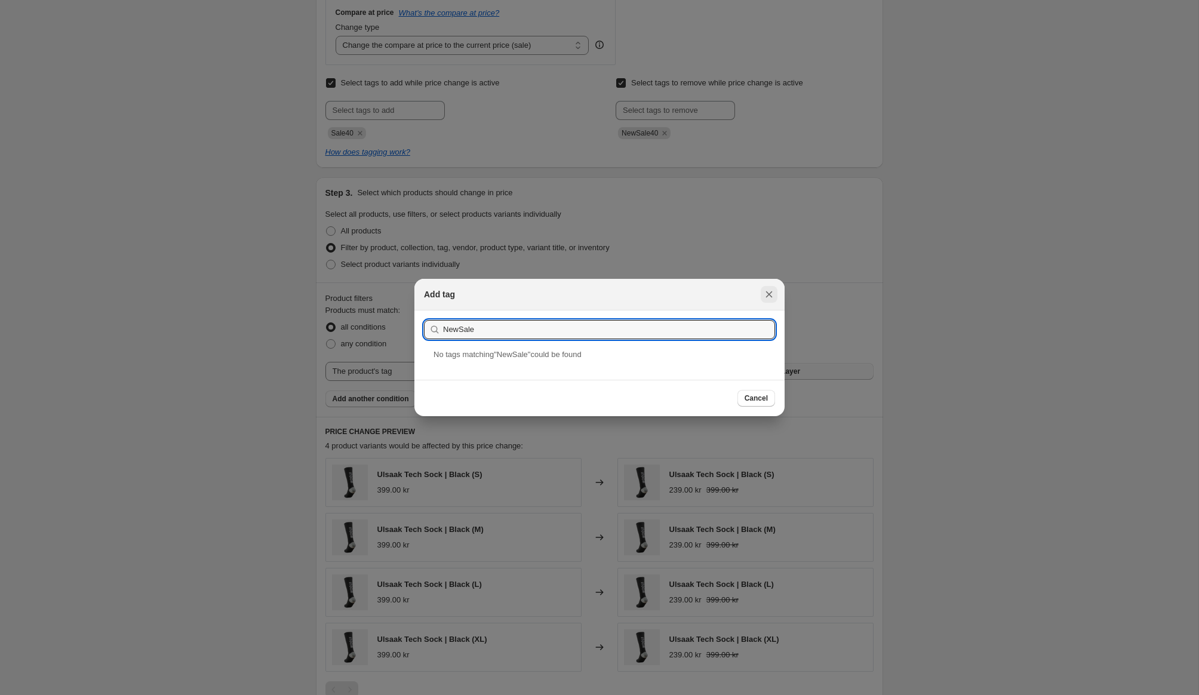
type input "NewSale"
click at [775, 289] on button "Close" at bounding box center [768, 294] width 17 height 17
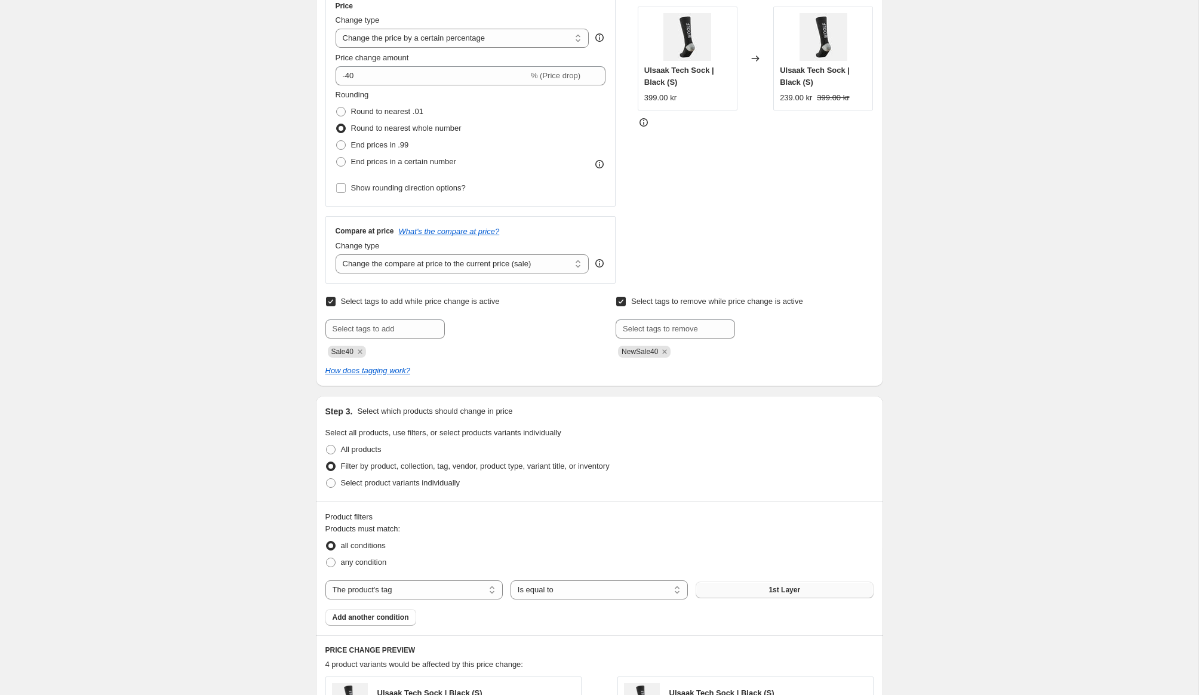
scroll to position [0, 0]
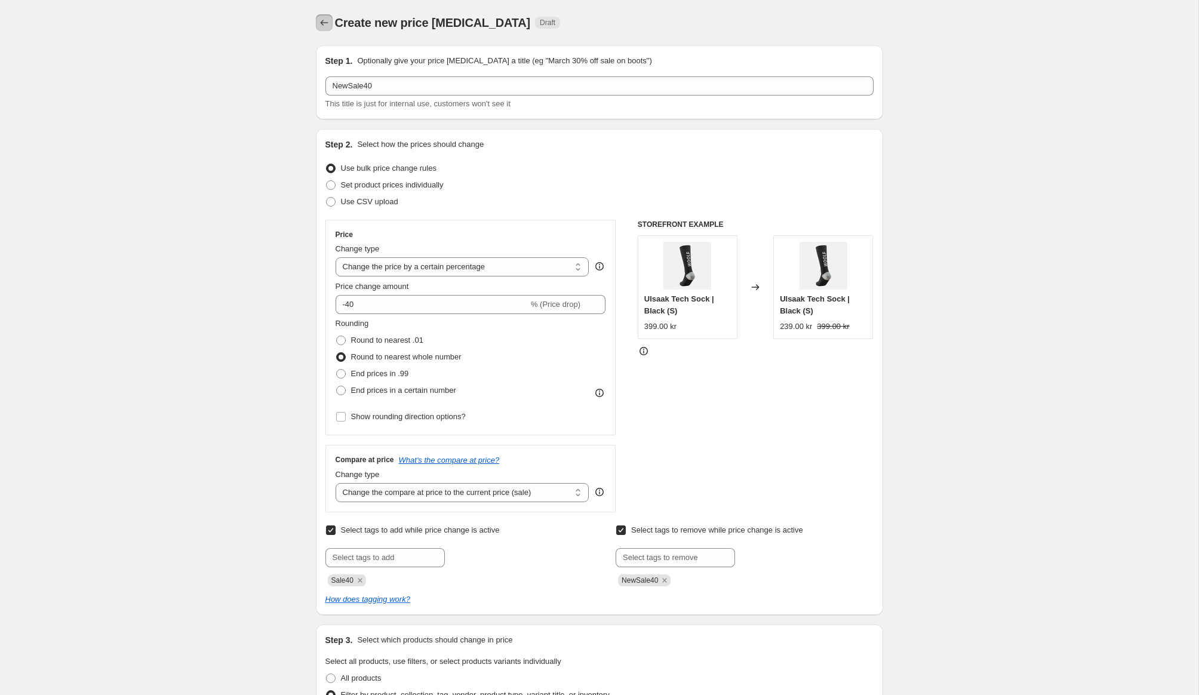
click at [329, 19] on icon "Price change jobs" at bounding box center [324, 23] width 12 height 12
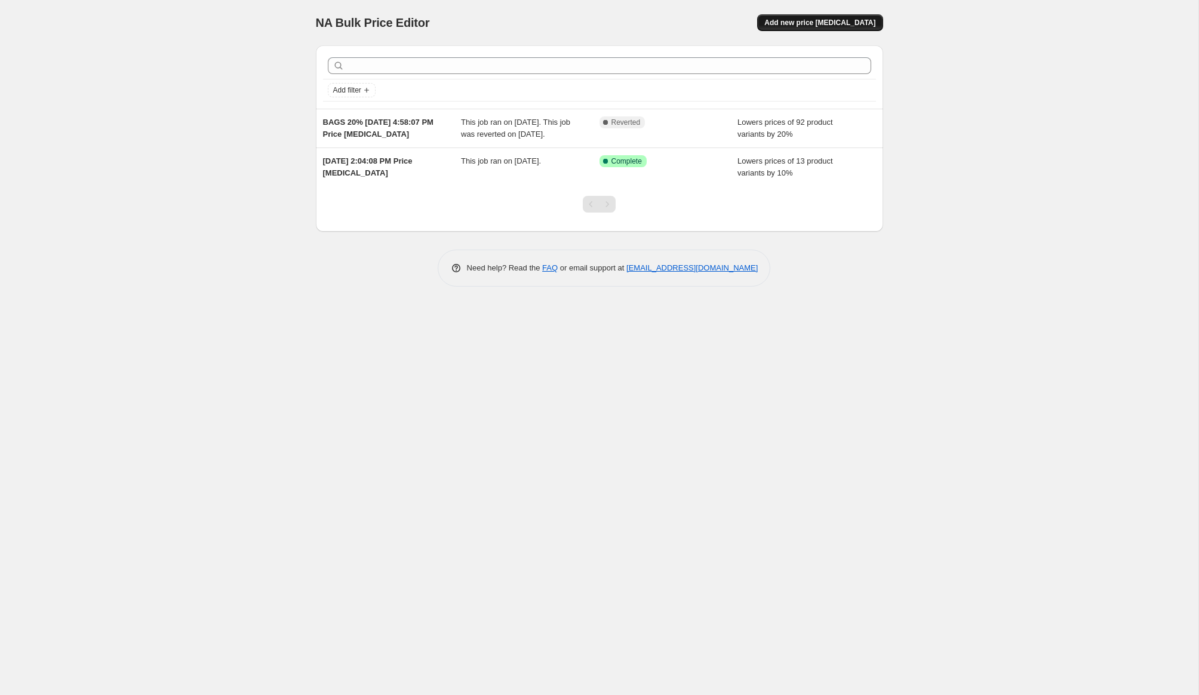
click at [807, 24] on span "Add new price [MEDICAL_DATA]" at bounding box center [819, 23] width 111 height 10
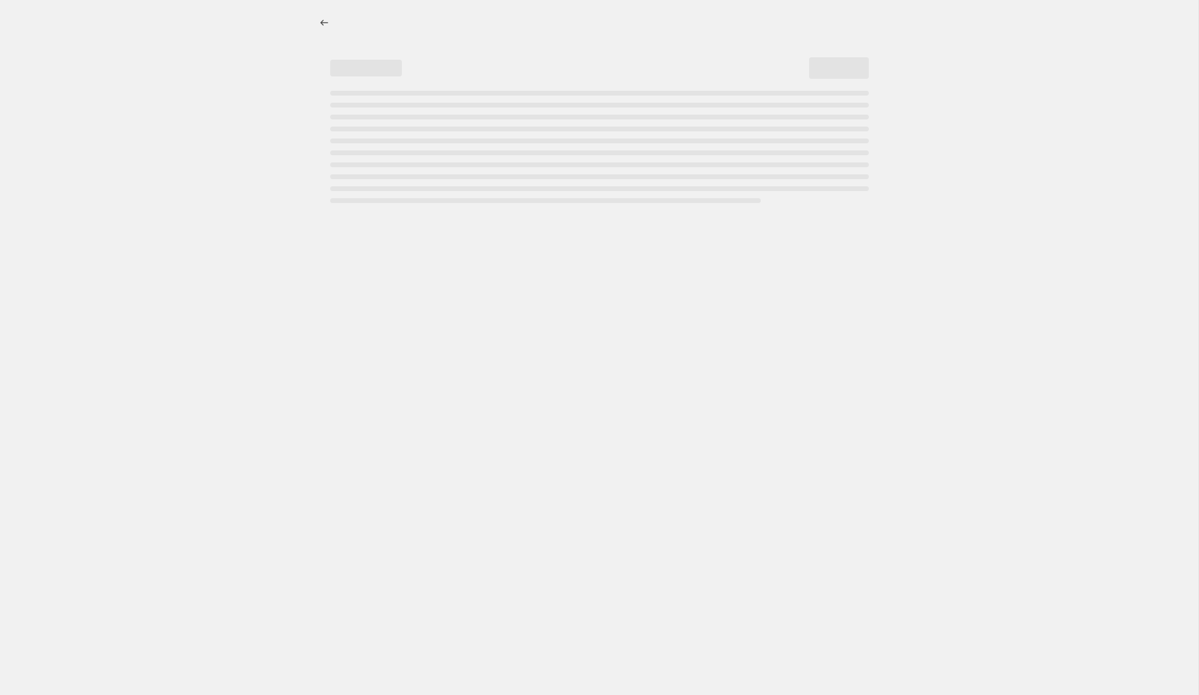
select select "percentage"
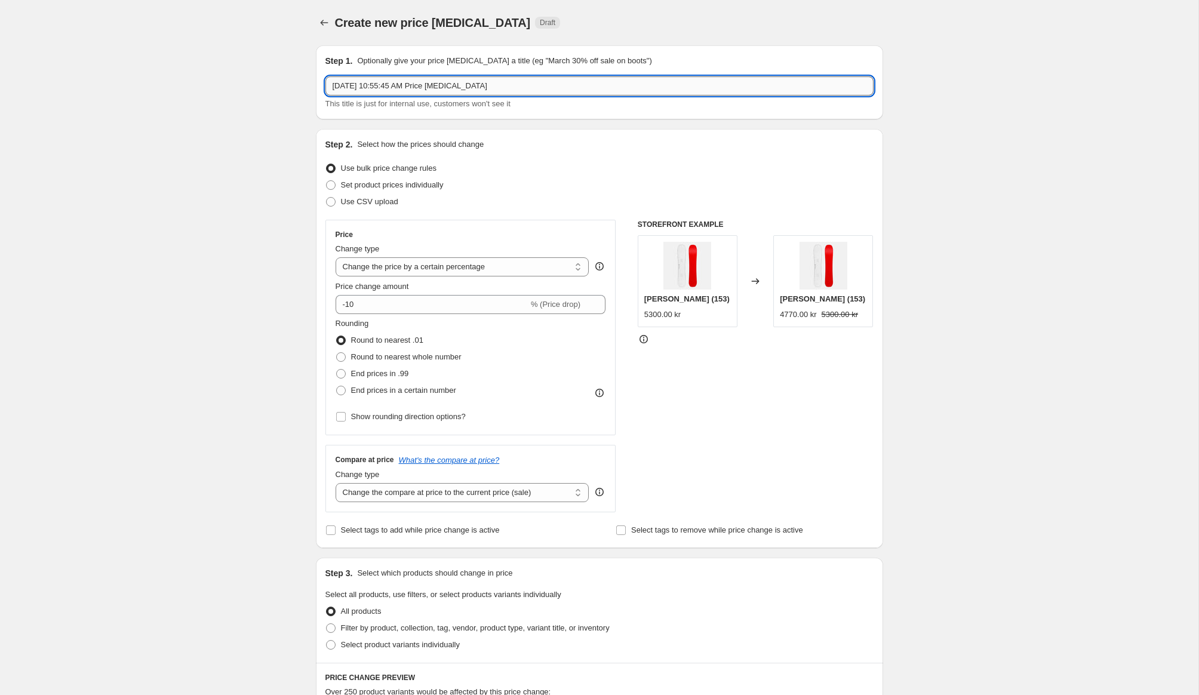
click at [428, 81] on input "Aug 22, 2025, 10:55:45 AM Price change job" at bounding box center [599, 85] width 548 height 19
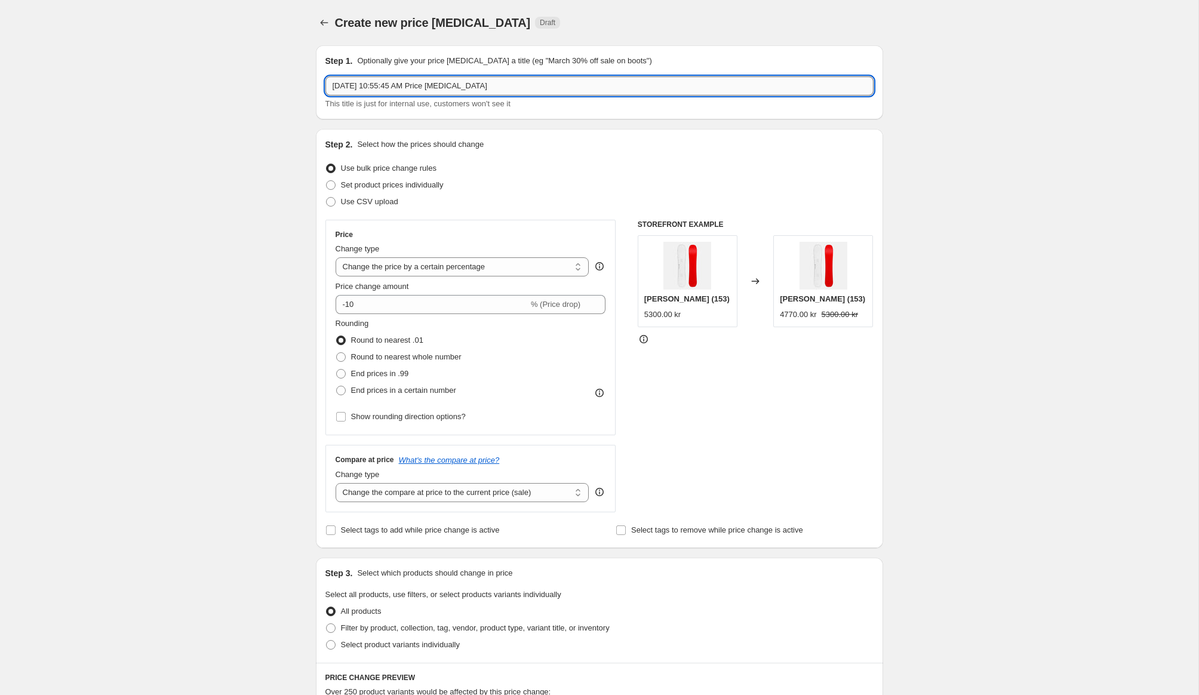
paste input "NewSales40"
type input "NewSales40"
click at [238, 167] on div "Create new price change job. This page is ready Create new price change job Dra…" at bounding box center [599, 596] width 1198 height 1193
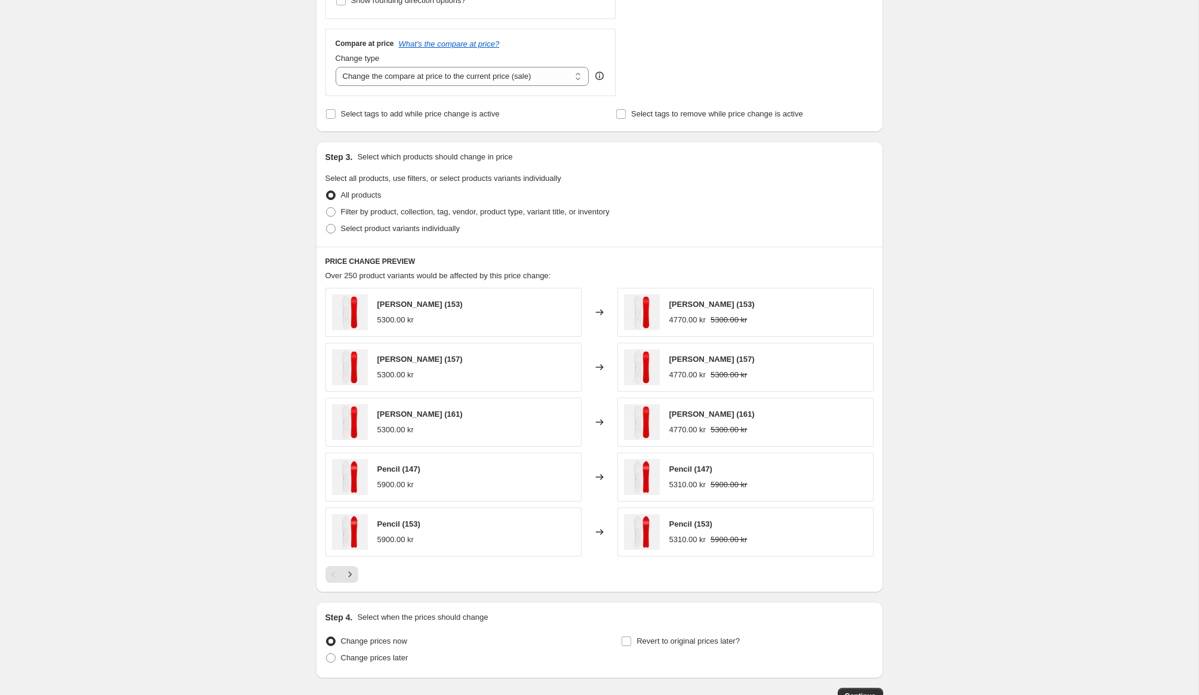
scroll to position [465, 0]
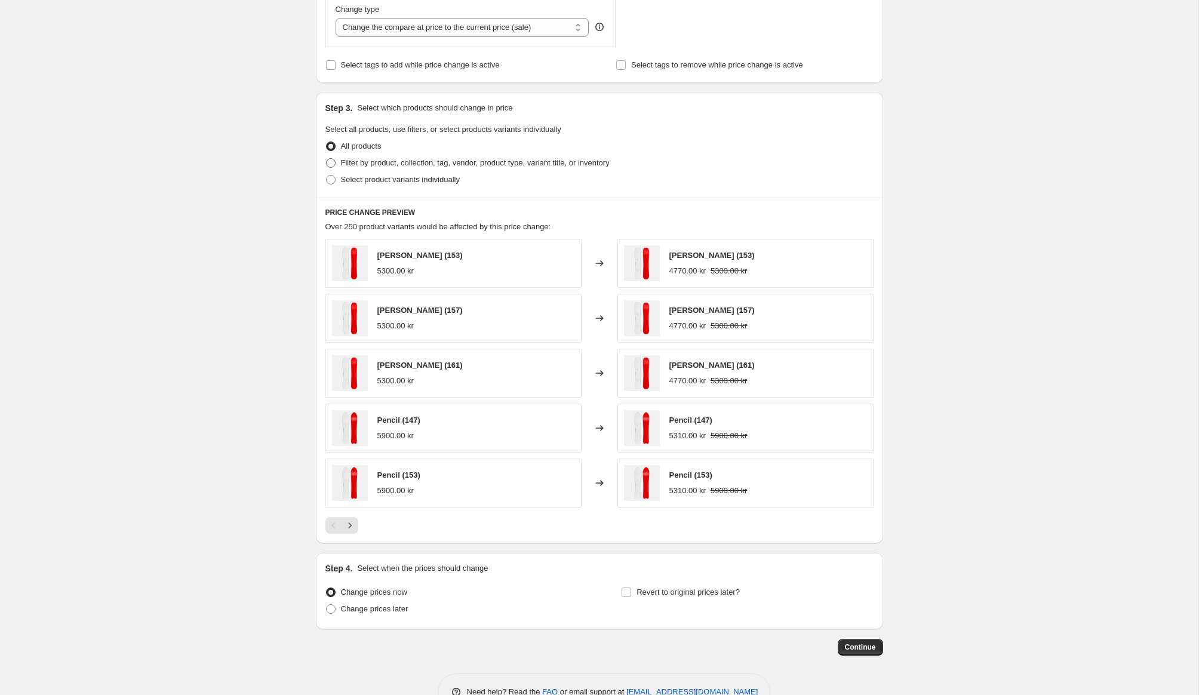
click at [384, 158] on span "Filter by product, collection, tag, vendor, product type, variant title, or inv…" at bounding box center [475, 162] width 269 height 9
click at [326, 158] on input "Filter by product, collection, tag, vendor, product type, variant title, or inv…" at bounding box center [326, 158] width 1 height 1
radio input "true"
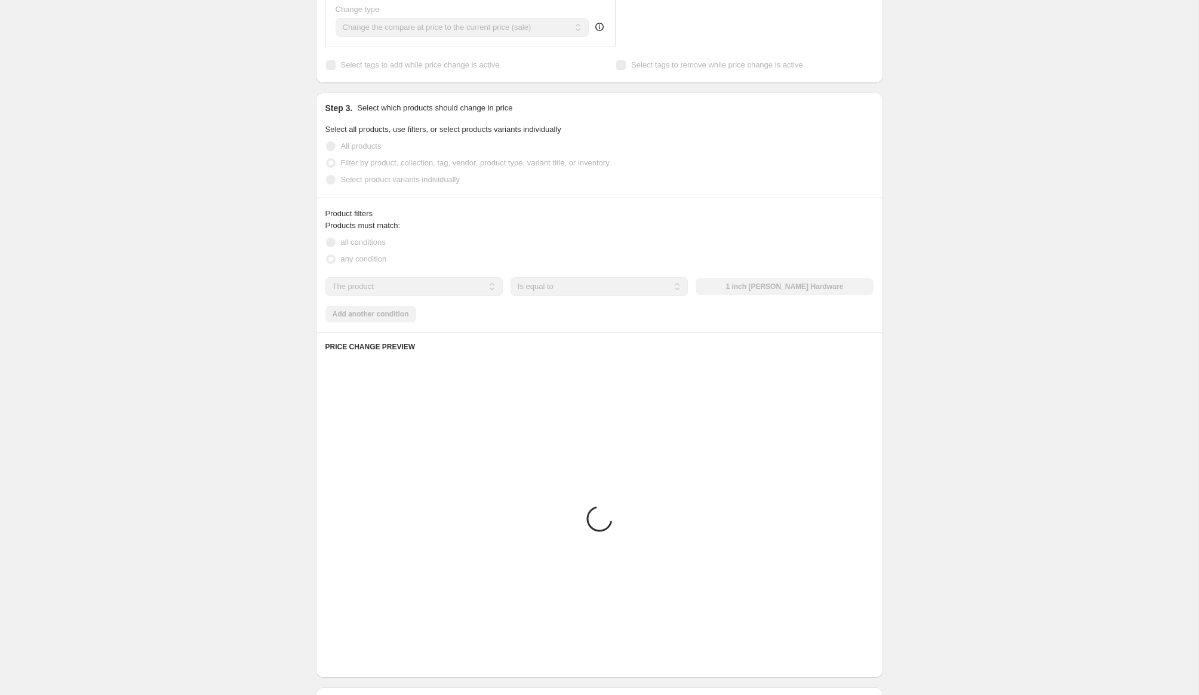
scroll to position [413, 0]
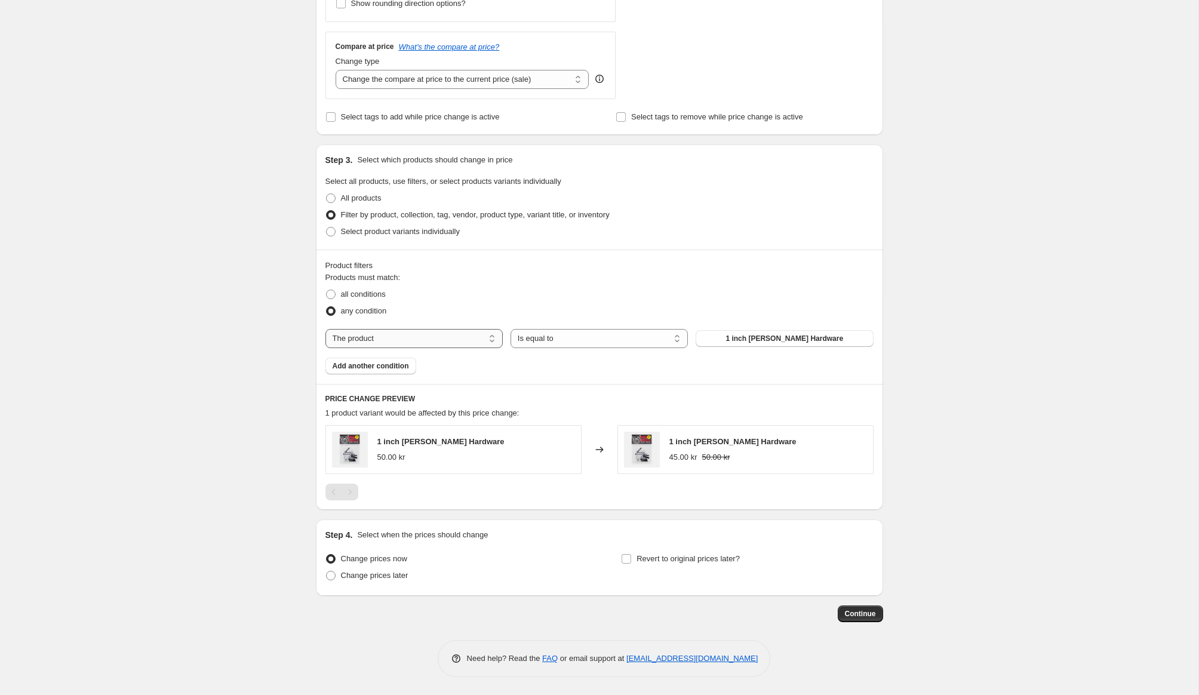
click at [473, 342] on select "The product The product's collection The product's tag The product's vendor The…" at bounding box center [413, 338] width 177 height 19
select select "tag"
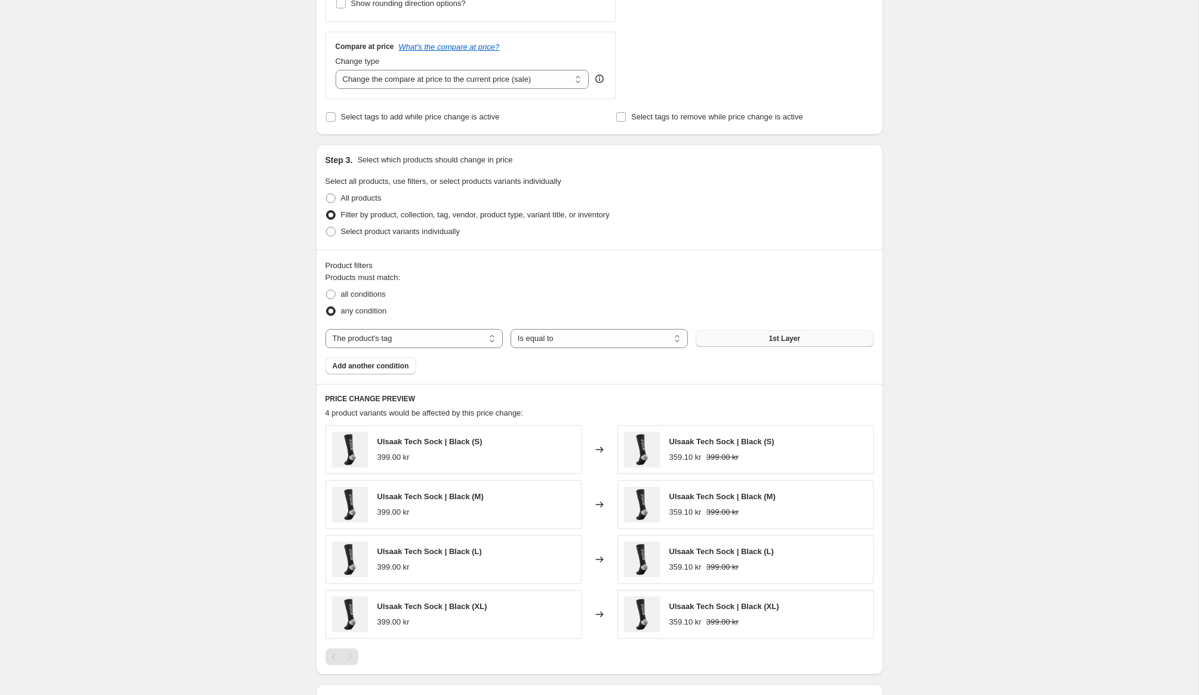
click at [762, 334] on button "1st Layer" at bounding box center [783, 338] width 177 height 17
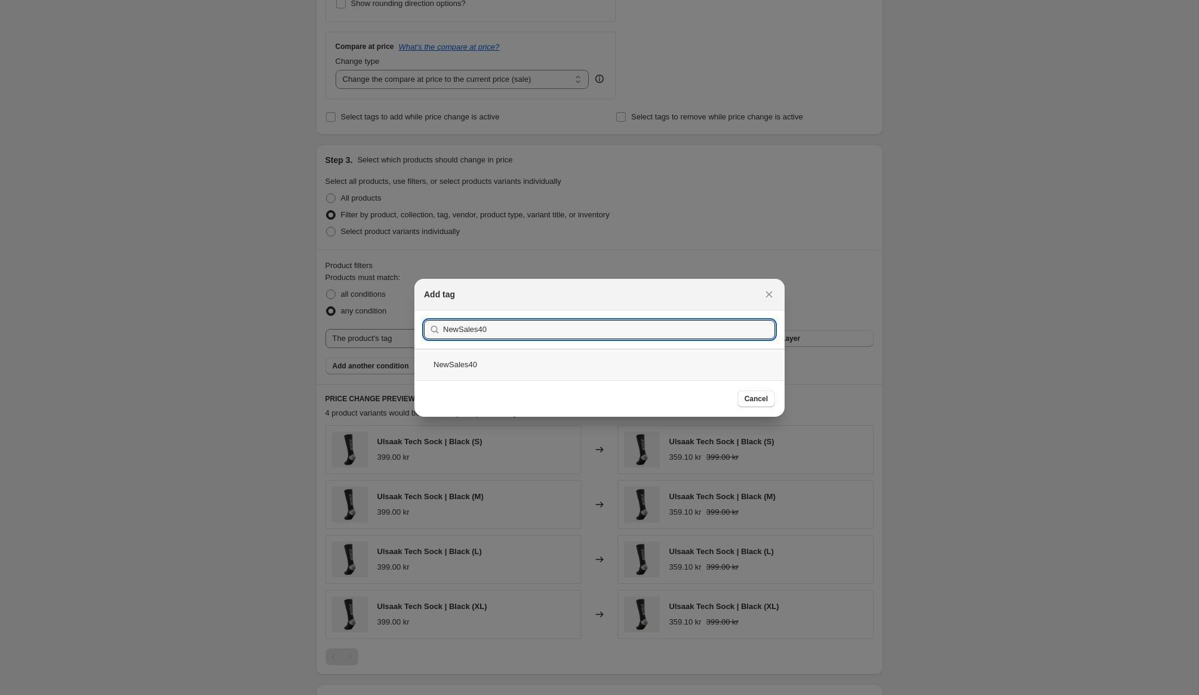
type input "NewSales40"
click at [493, 362] on div "NewSales40" at bounding box center [599, 365] width 370 height 32
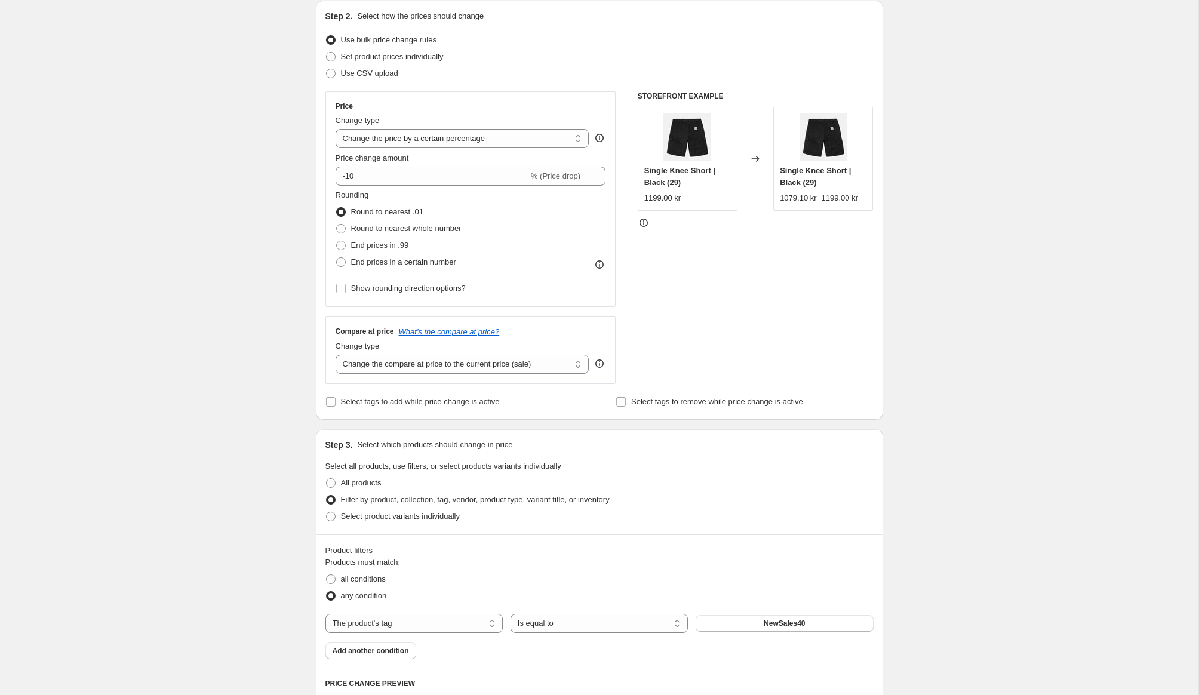
scroll to position [122, 0]
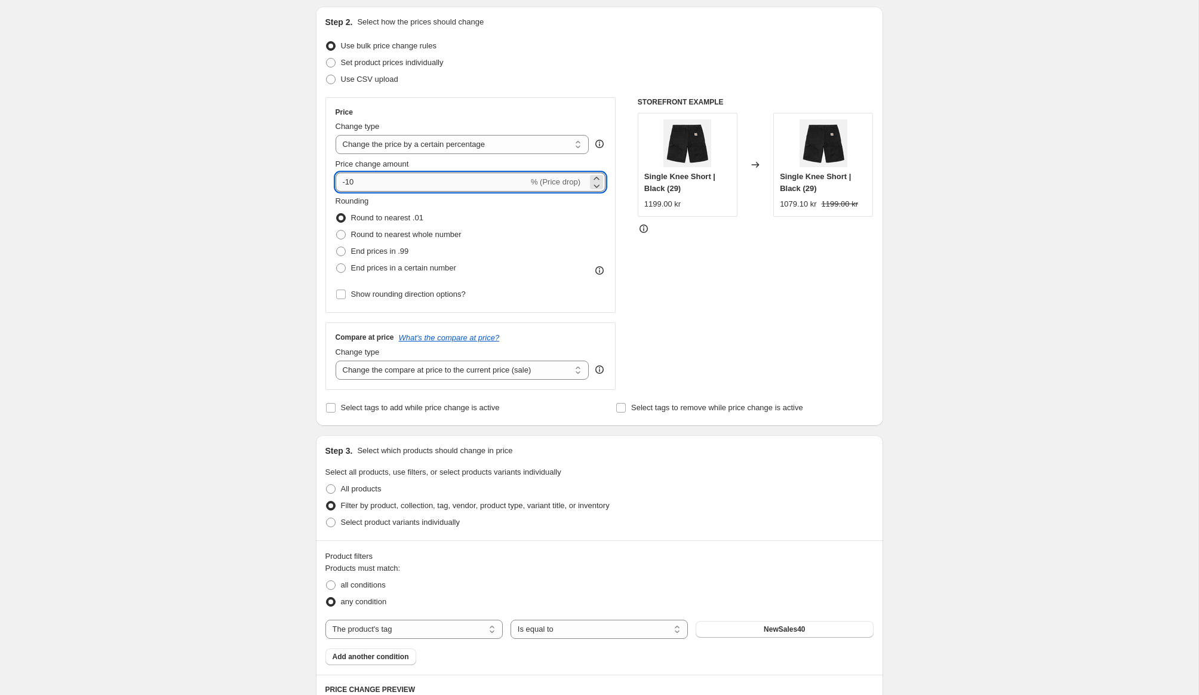
drag, startPoint x: 356, startPoint y: 184, endPoint x: 347, endPoint y: 184, distance: 9.0
click at [347, 184] on input "-10" at bounding box center [431, 181] width 193 height 19
click at [276, 205] on div "Create new price change job. This page is ready Create new price change job Dra…" at bounding box center [599, 541] width 1198 height 1327
drag, startPoint x: 347, startPoint y: 180, endPoint x: 363, endPoint y: 181, distance: 15.6
click at [363, 181] on input "-40" at bounding box center [431, 181] width 193 height 19
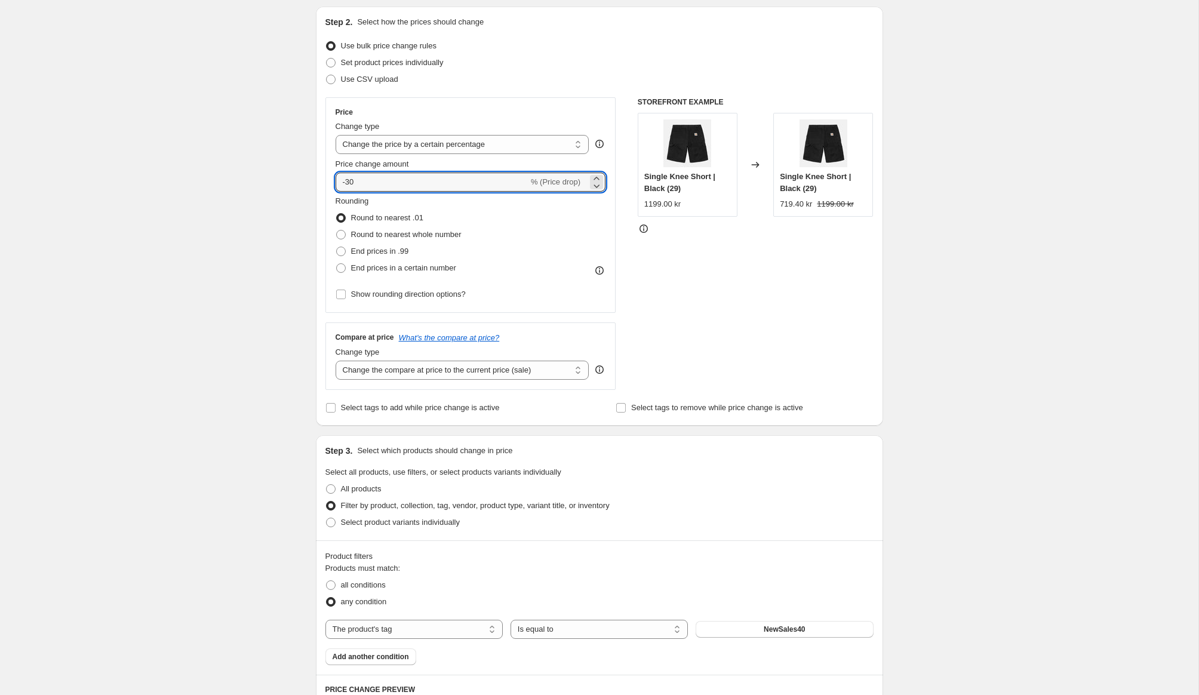
type input "-30"
click at [254, 207] on div "Create new price change job. This page is ready Create new price change job Dra…" at bounding box center [599, 541] width 1198 height 1327
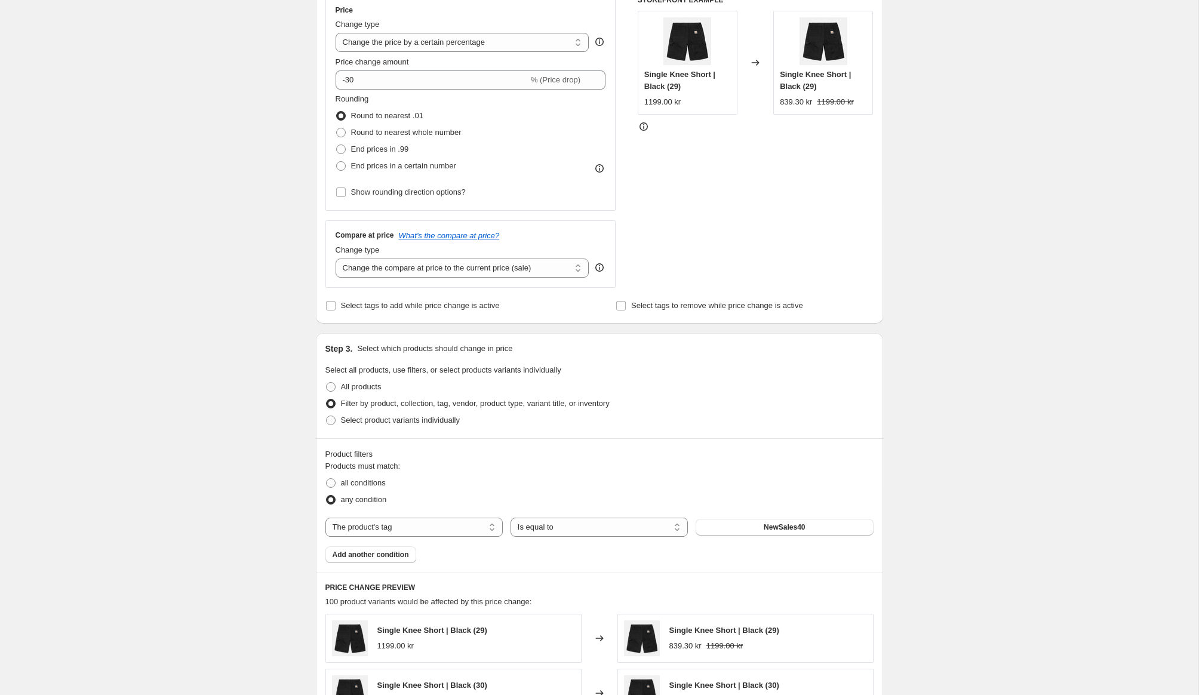
scroll to position [225, 0]
click at [623, 308] on label "Select tags to remove while price change is active" at bounding box center [708, 305] width 187 height 17
click at [623, 308] on input "Select tags to remove while price change is active" at bounding box center [621, 305] width 10 height 10
checkbox input "true"
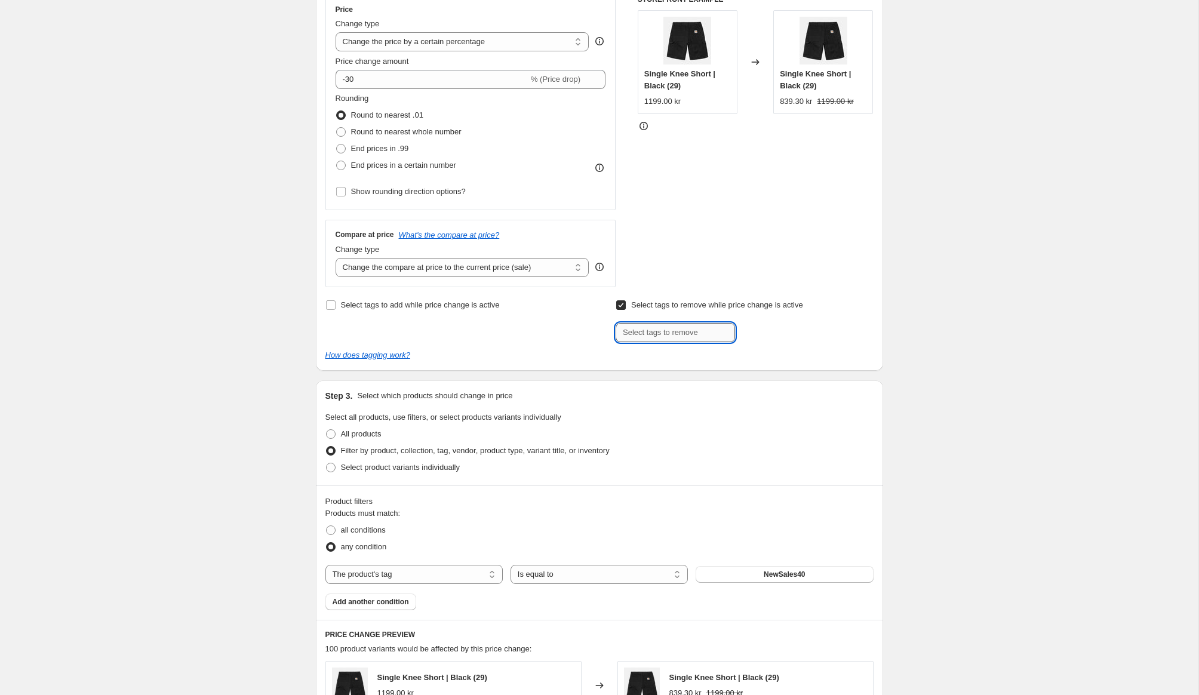
click at [651, 339] on input "text" at bounding box center [674, 332] width 119 height 19
paste input "NewSales40"
type input "NewSales40"
click at [775, 329] on span "NewSales40" at bounding box center [781, 331] width 41 height 8
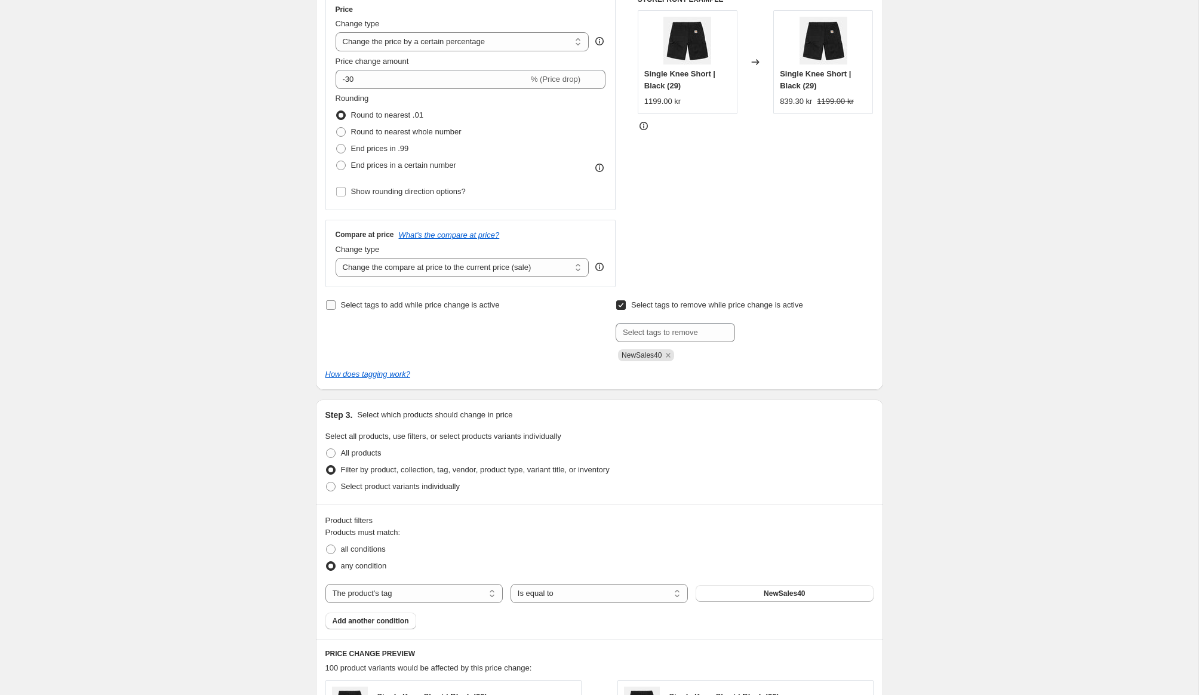
click at [409, 303] on span "Select tags to add while price change is active" at bounding box center [420, 304] width 159 height 9
click at [335, 303] on input "Select tags to add while price change is active" at bounding box center [331, 305] width 10 height 10
checkbox input "true"
click at [392, 329] on input "text" at bounding box center [384, 332] width 119 height 19
type input "Sale30"
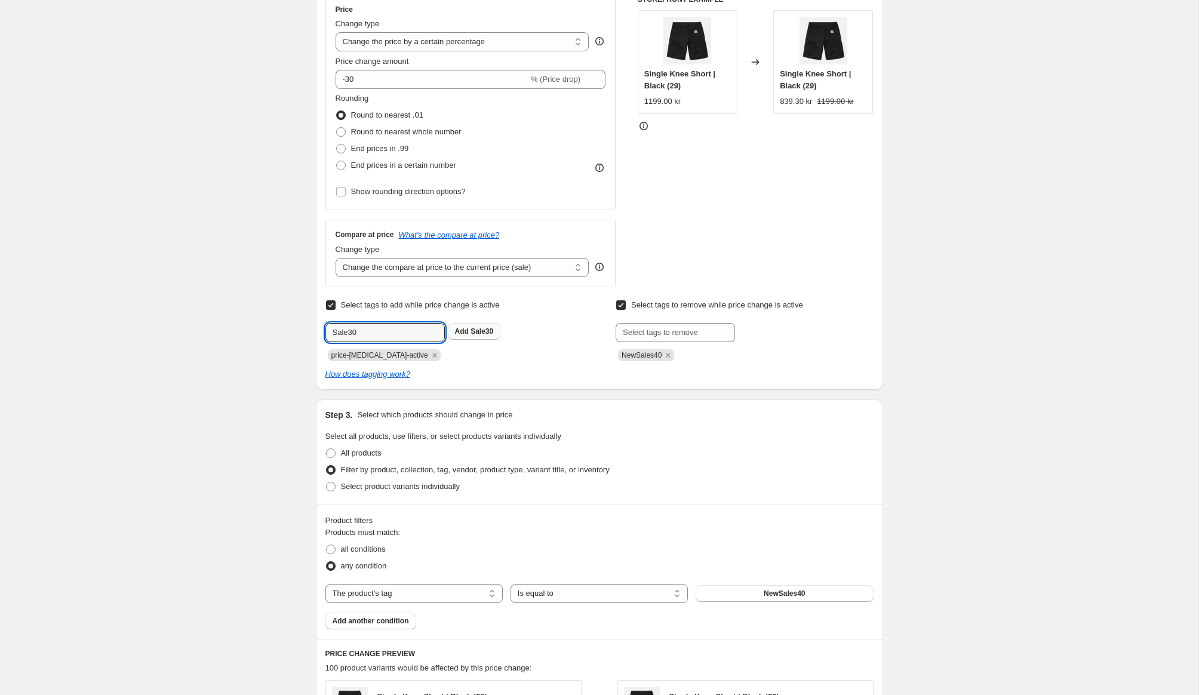
click at [487, 334] on span "Sale30" at bounding box center [481, 331] width 23 height 8
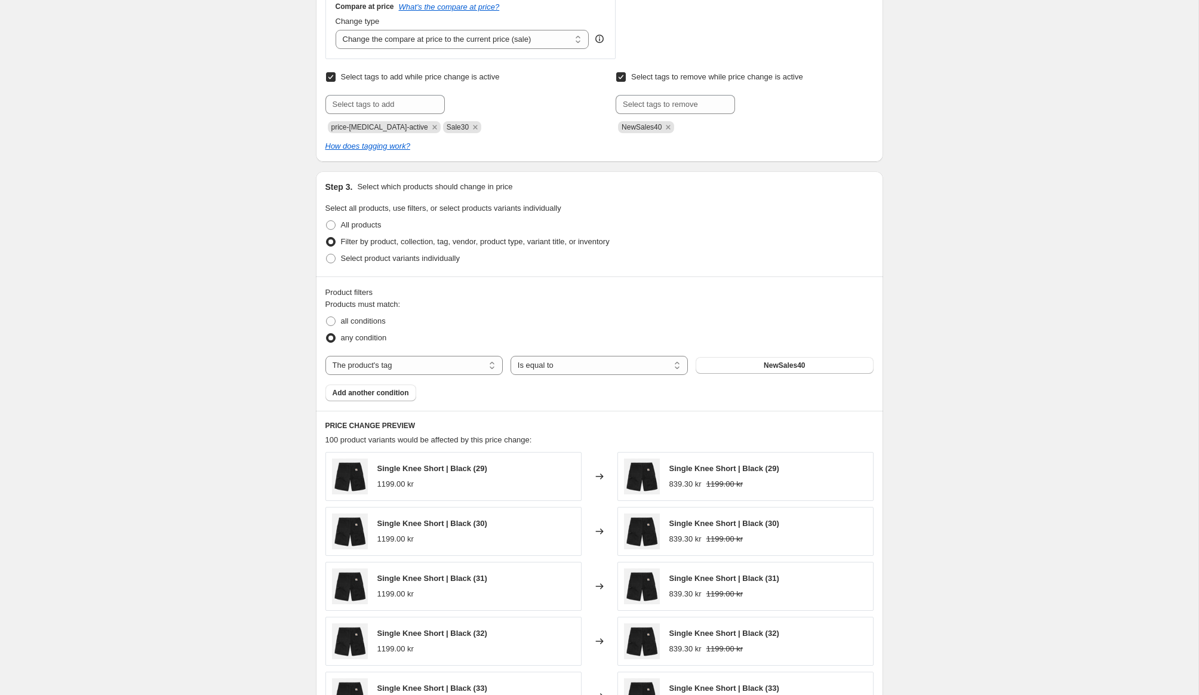
scroll to position [700, 0]
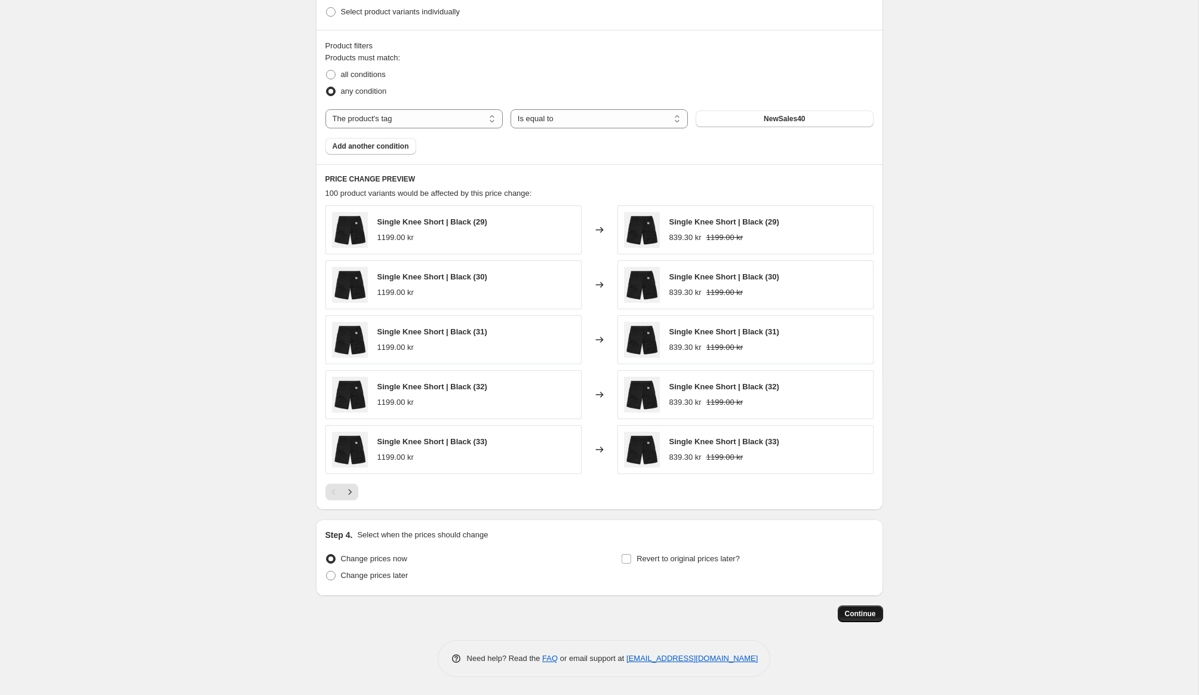
click at [866, 614] on span "Continue" at bounding box center [860, 614] width 31 height 10
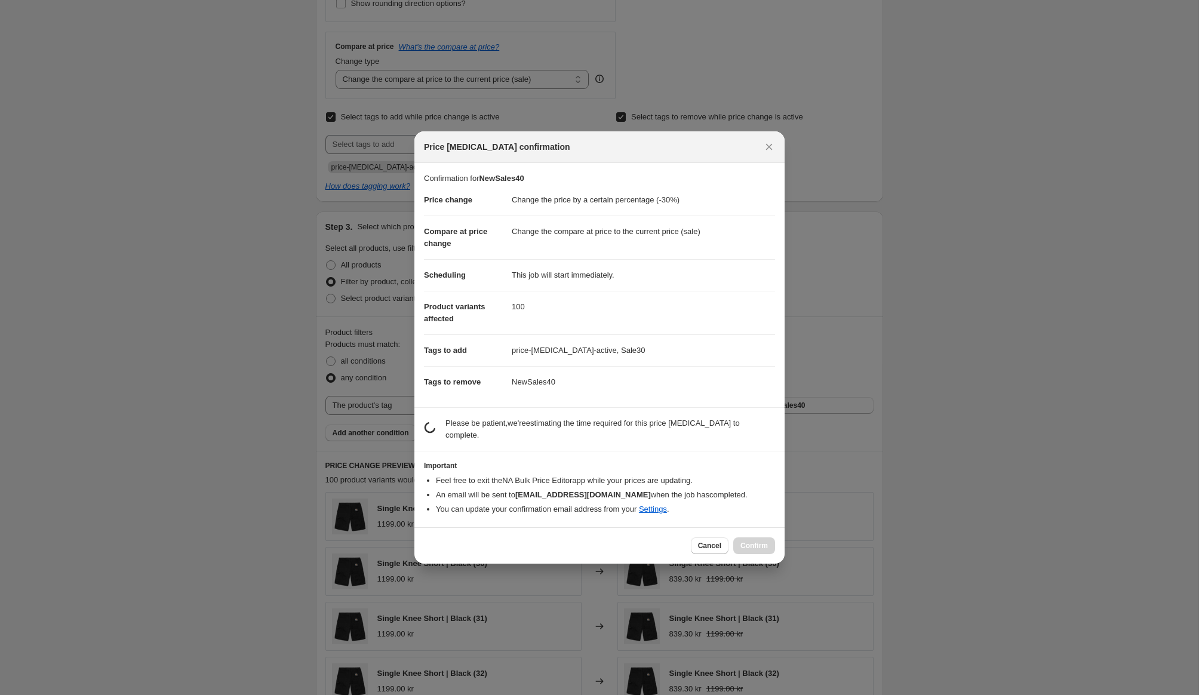
scroll to position [0, 0]
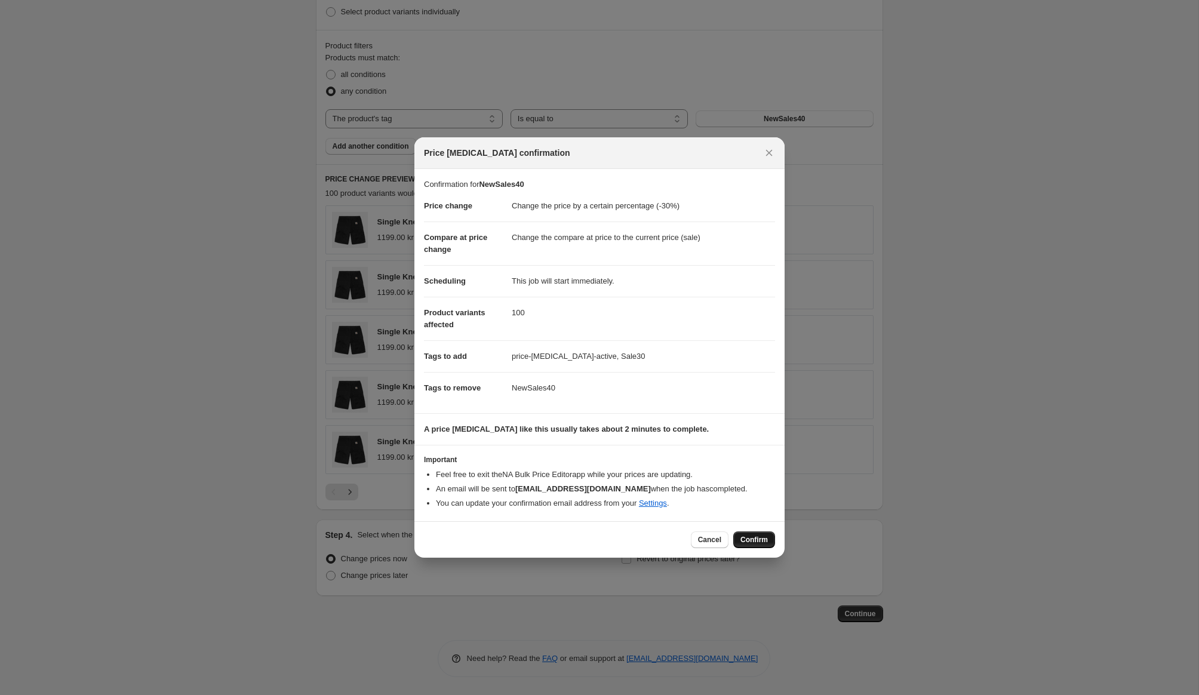
click at [746, 537] on span "Confirm" at bounding box center [753, 540] width 27 height 10
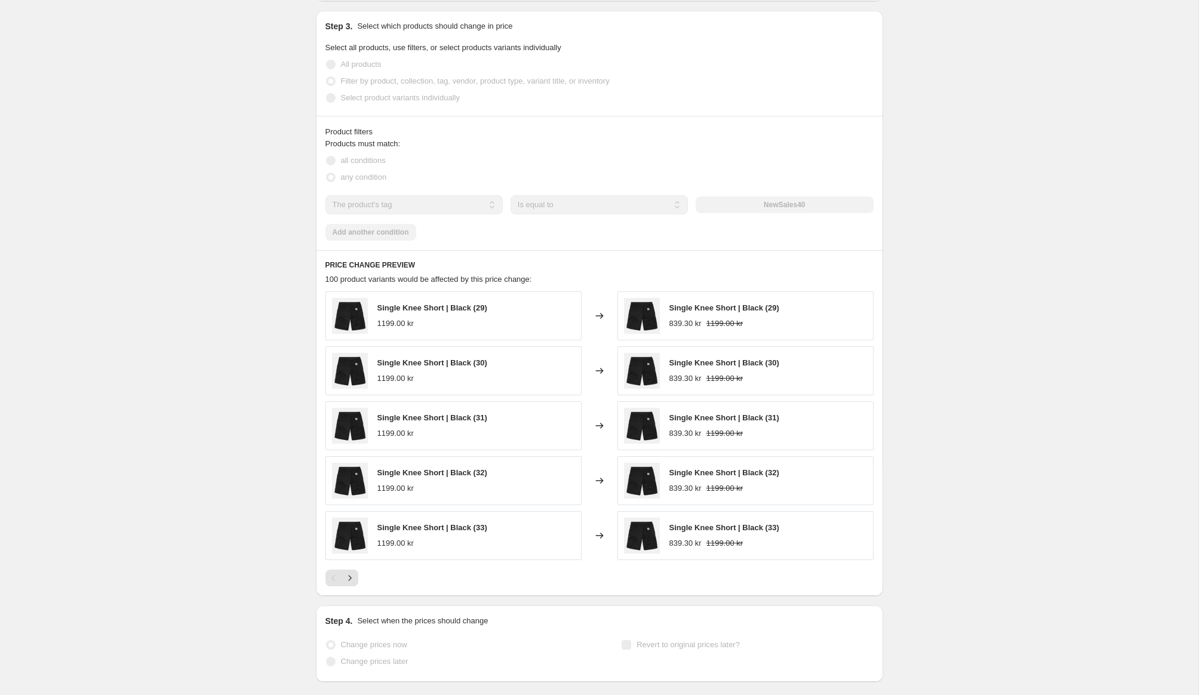
select select "percentage"
select select "tag"
